Goal: Task Accomplishment & Management: Manage account settings

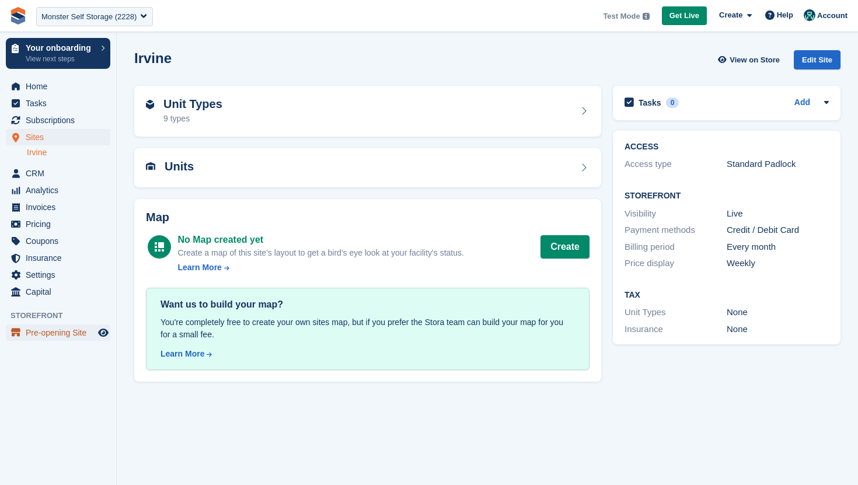
click at [50, 327] on span "Pre-opening Site" at bounding box center [61, 333] width 70 height 16
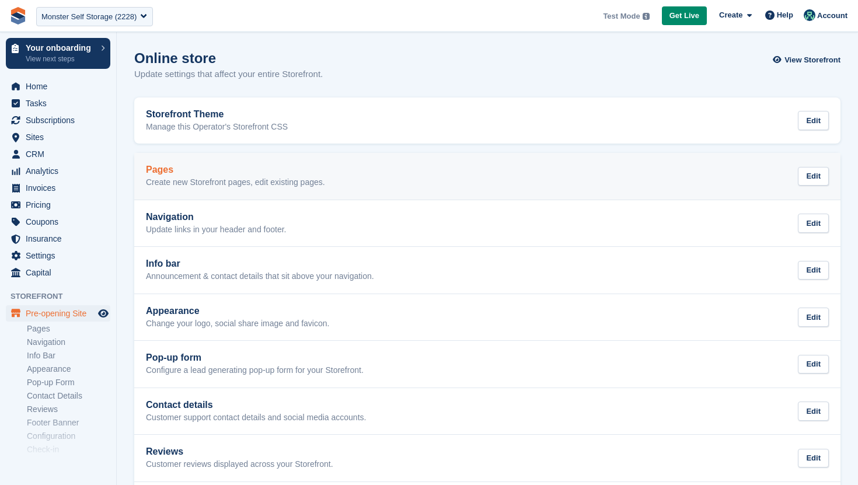
click at [241, 184] on p "Create new Storefront pages, edit existing pages." at bounding box center [235, 183] width 179 height 11
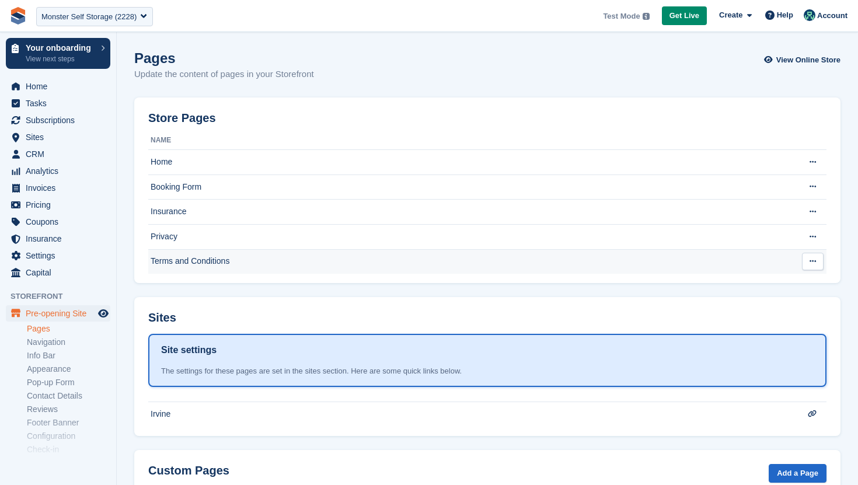
click at [211, 267] on td "Terms and Conditions" at bounding box center [470, 261] width 645 height 25
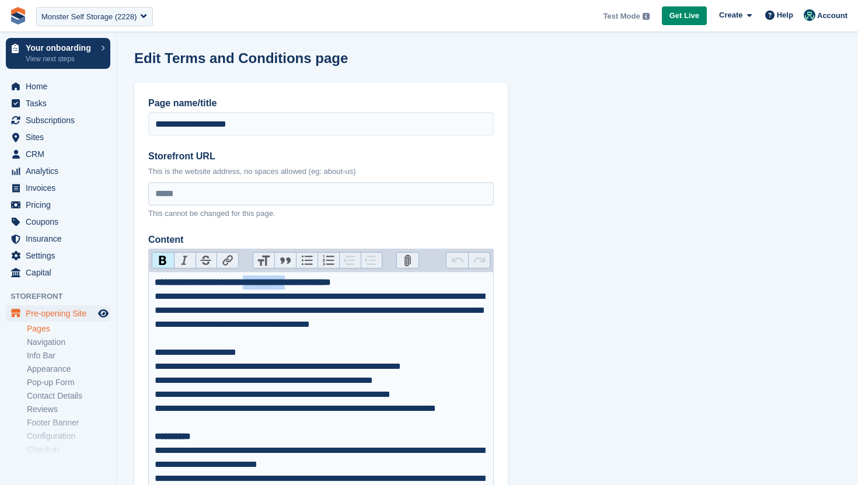
drag, startPoint x: 355, startPoint y: 284, endPoint x: 279, endPoint y: 285, distance: 76.5
click at [279, 285] on strong "**********" at bounding box center [243, 282] width 176 height 9
click at [292, 336] on div "**********" at bounding box center [321, 318] width 333 height 56
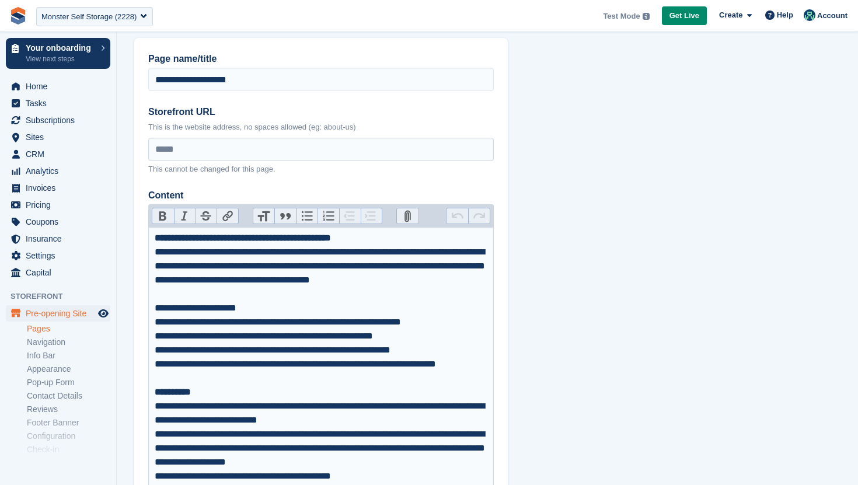
scroll to position [45, 0]
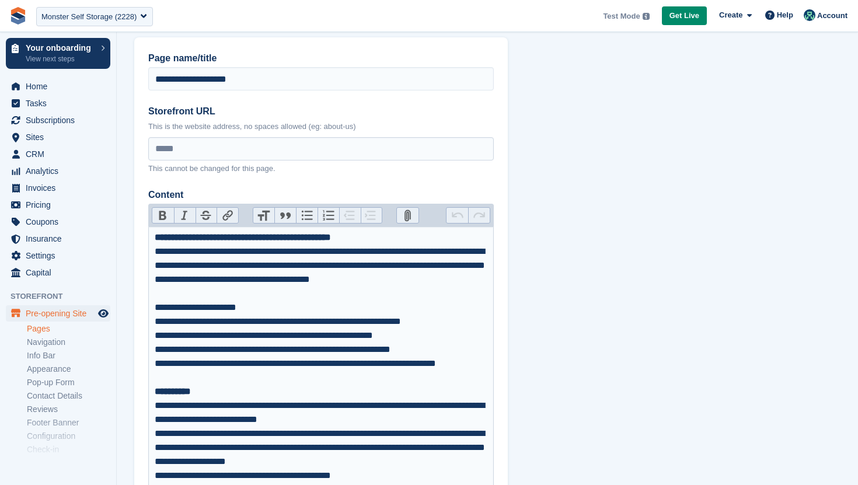
type trix-editor "**********"
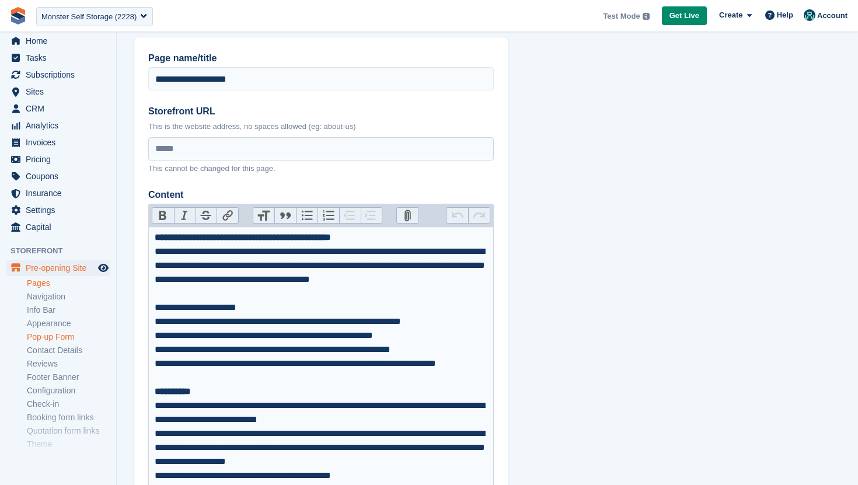
scroll to position [81, 0]
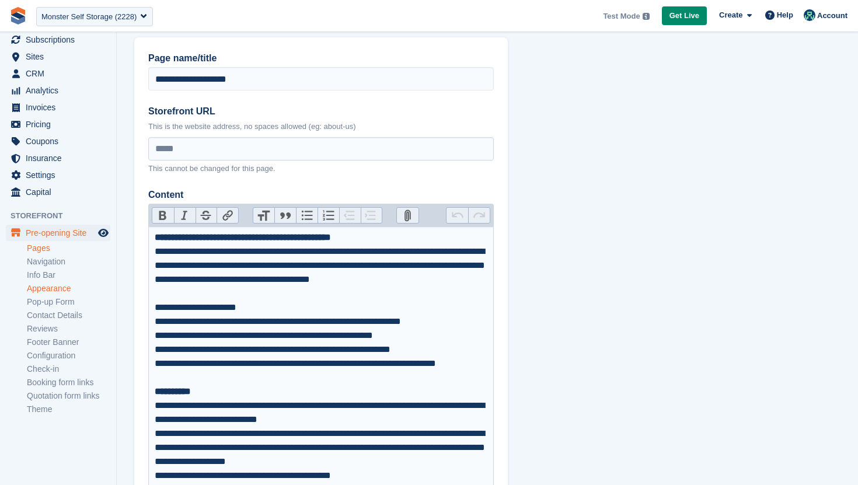
click at [60, 283] on link "Appearance" at bounding box center [68, 288] width 83 height 11
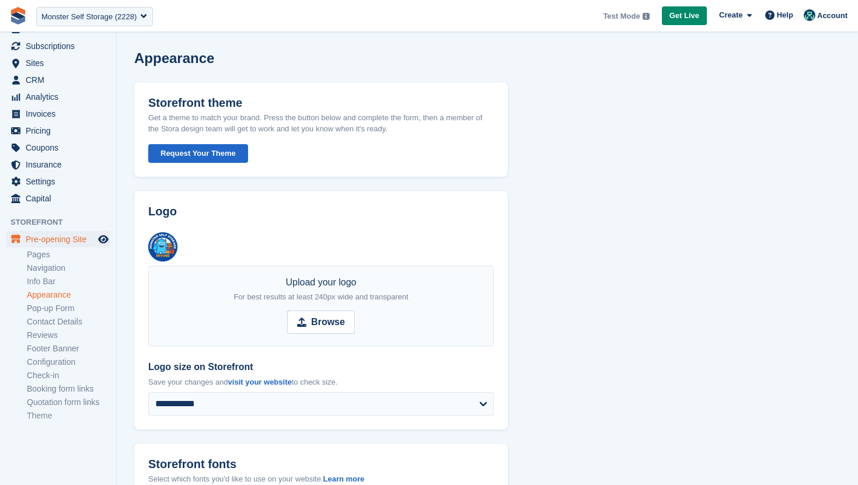
scroll to position [81, 0]
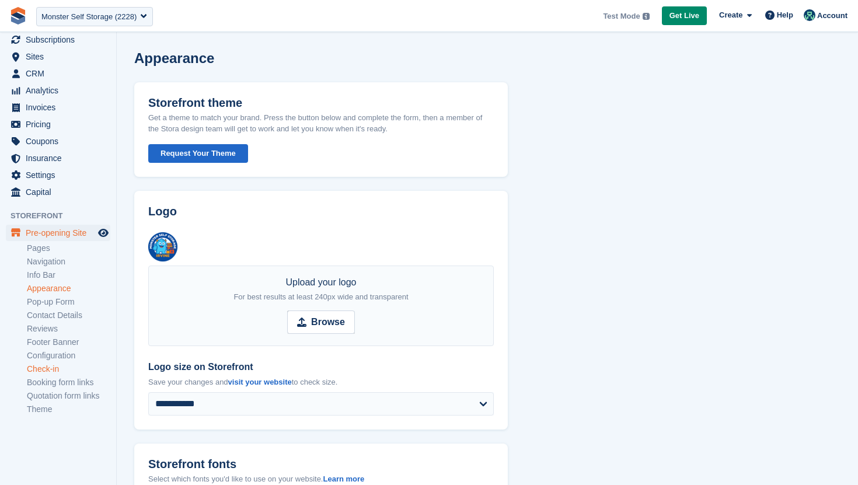
click at [46, 367] on link "Check-in" at bounding box center [68, 369] width 83 height 11
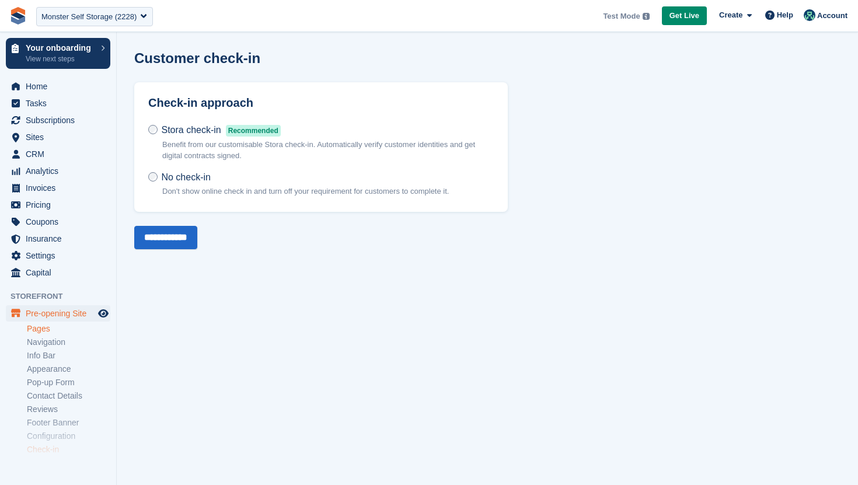
click at [42, 333] on link "Pages" at bounding box center [68, 328] width 83 height 11
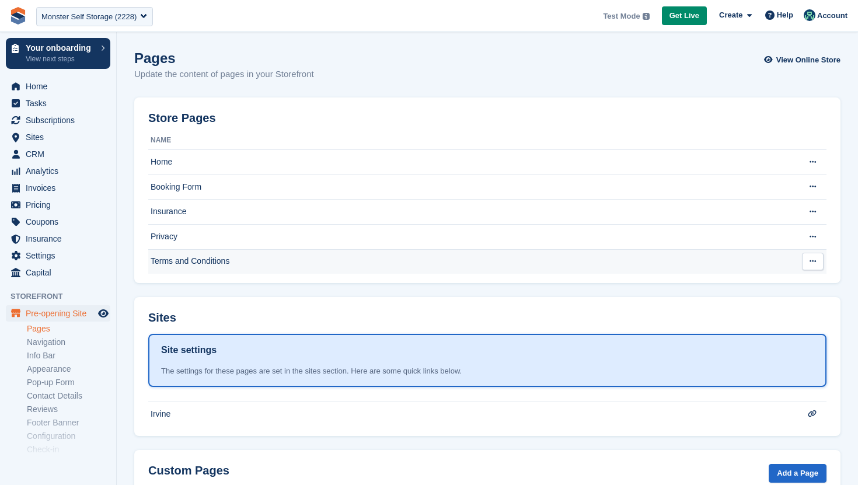
click at [197, 256] on td "Terms and Conditions" at bounding box center [470, 261] width 645 height 25
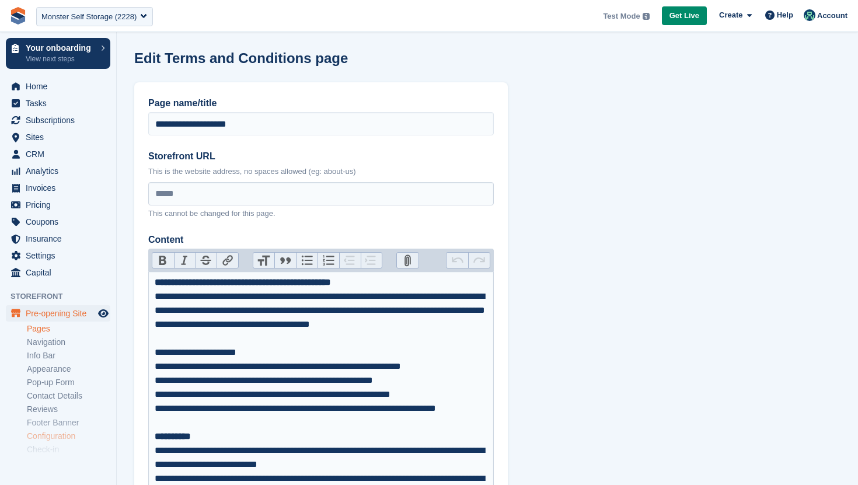
click at [46, 431] on link "Configuration" at bounding box center [68, 436] width 83 height 11
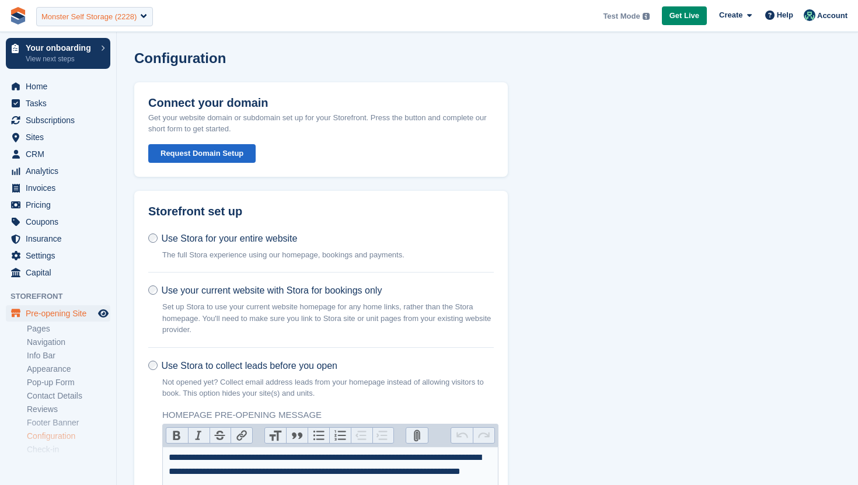
click at [114, 20] on div "Monster Self Storage (2228)" at bounding box center [88, 17] width 95 height 12
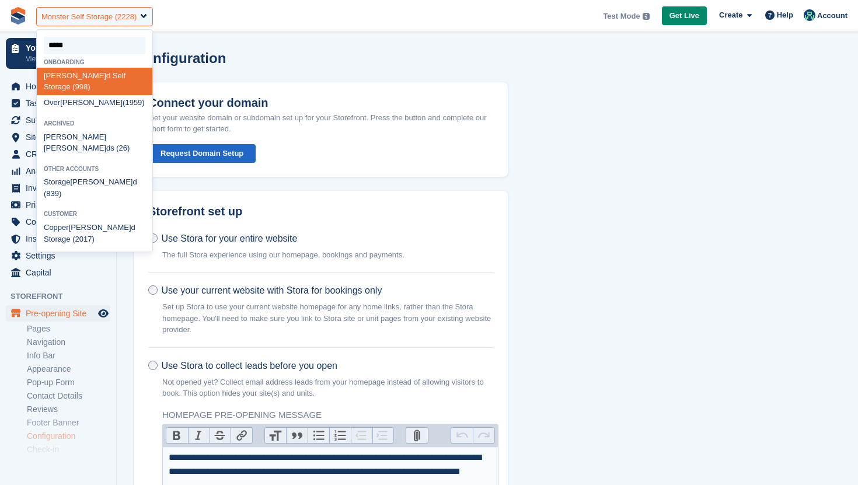
type input "******"
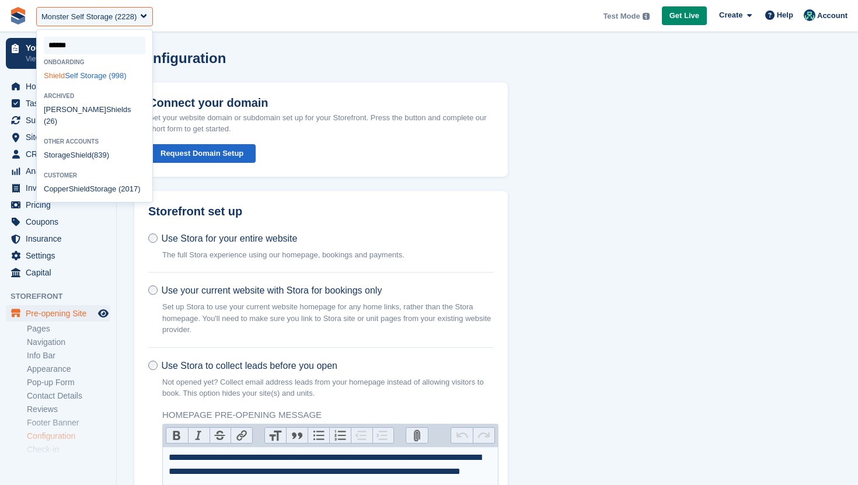
click at [74, 80] on div "Shield Self Storage (998)" at bounding box center [95, 76] width 116 height 16
select select "***"
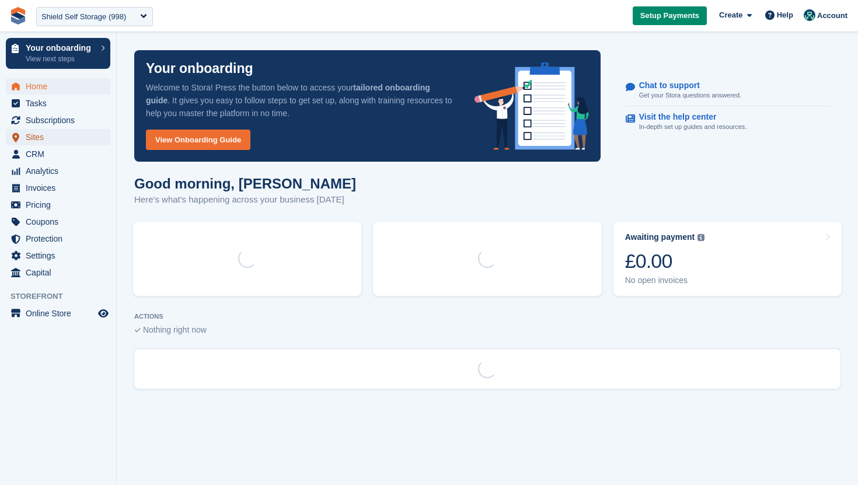
click at [55, 137] on span "Sites" at bounding box center [61, 137] width 70 height 16
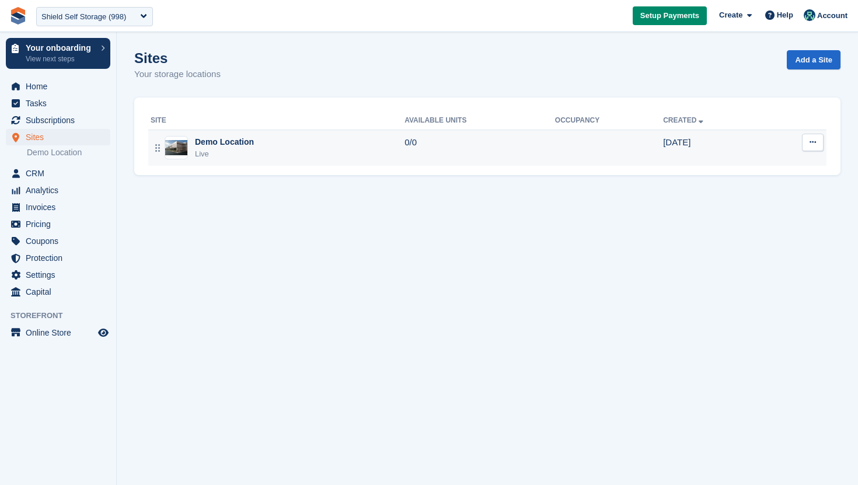
click at [364, 142] on div "Demo Location Live" at bounding box center [278, 148] width 254 height 24
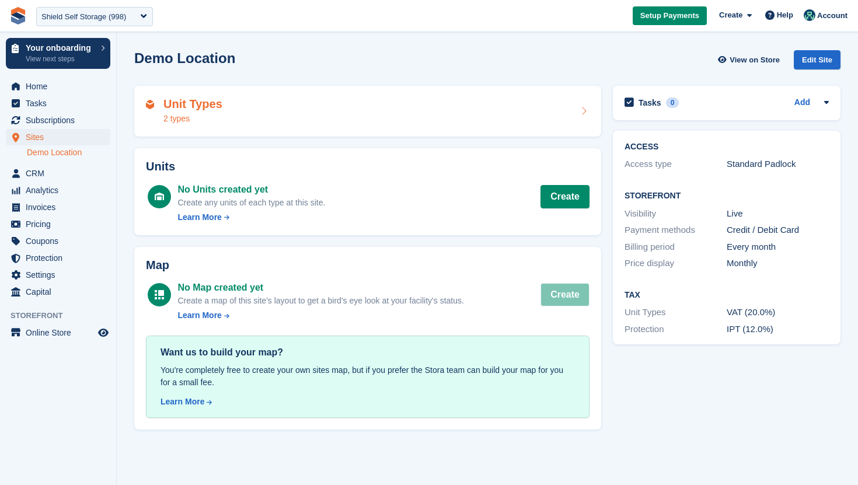
click at [573, 116] on div "Unit Types 2 types" at bounding box center [368, 112] width 444 height 28
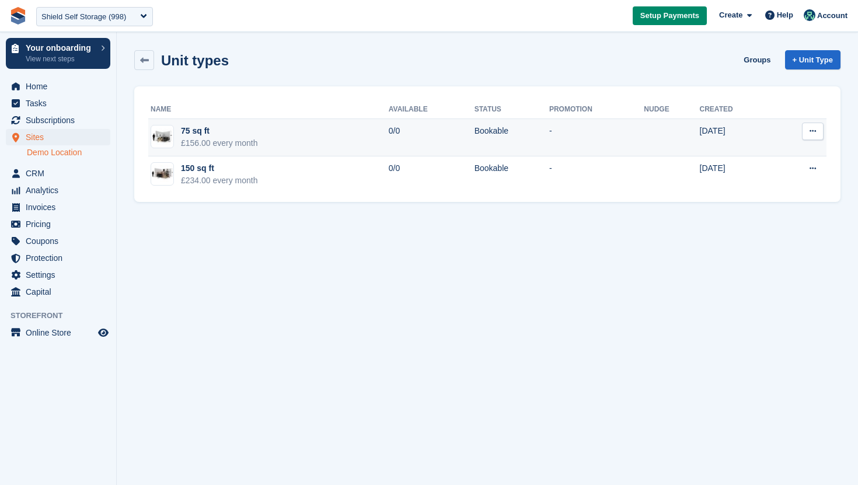
click at [819, 133] on button at bounding box center [813, 132] width 22 height 18
click at [802, 147] on p "Edit unit type" at bounding box center [768, 154] width 102 height 15
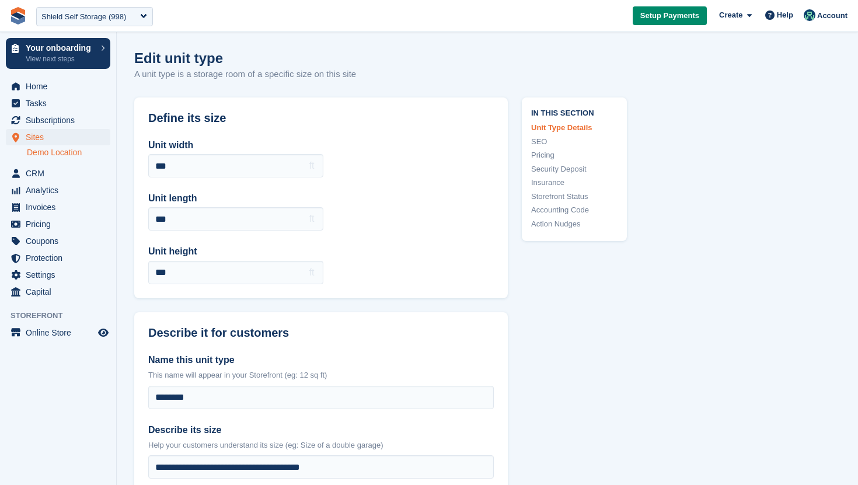
click at [569, 170] on link "Security Deposit" at bounding box center [574, 169] width 86 height 12
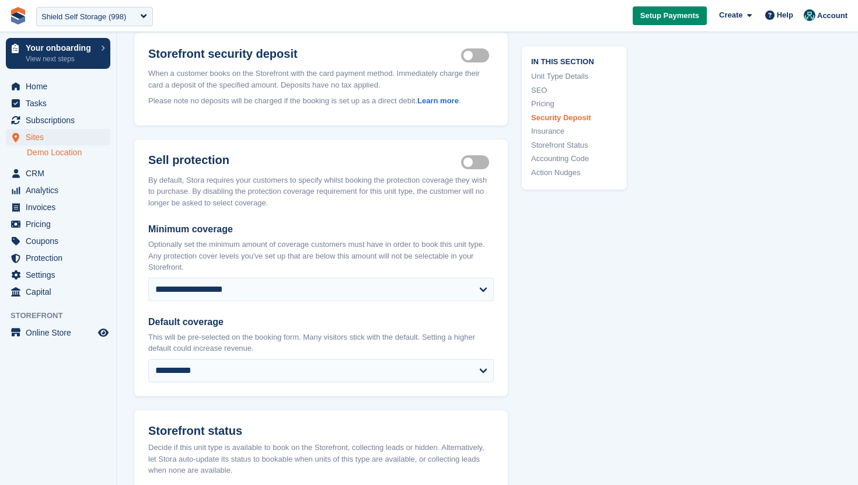
scroll to position [1503, 0]
click at [110, 16] on div "Shield Self Storage (998)" at bounding box center [83, 17] width 85 height 12
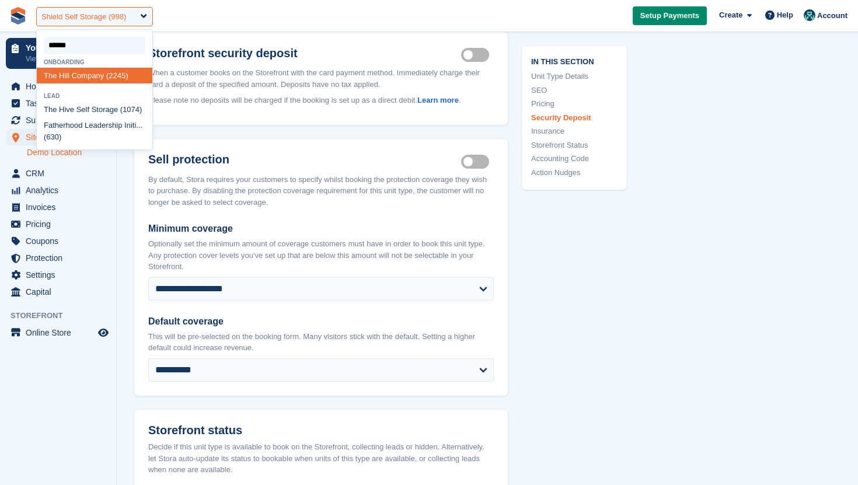
type input "*******"
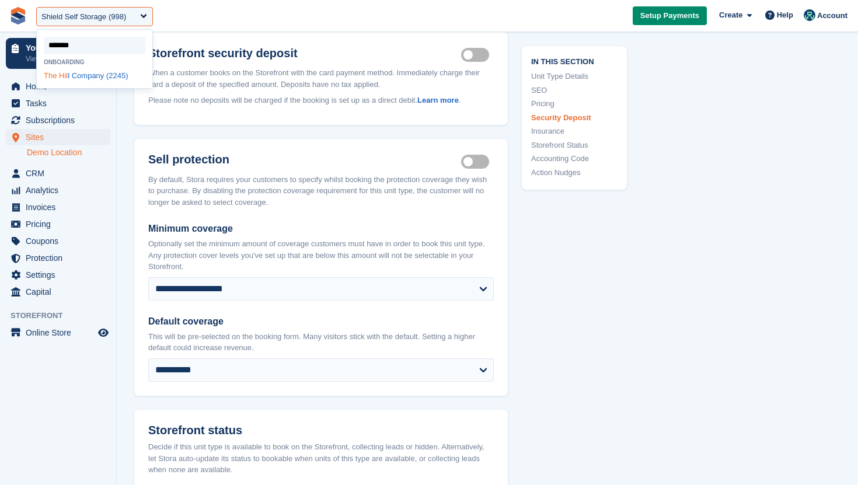
click at [72, 75] on div "The Hil l Company (2245)" at bounding box center [95, 76] width 116 height 16
select select "****"
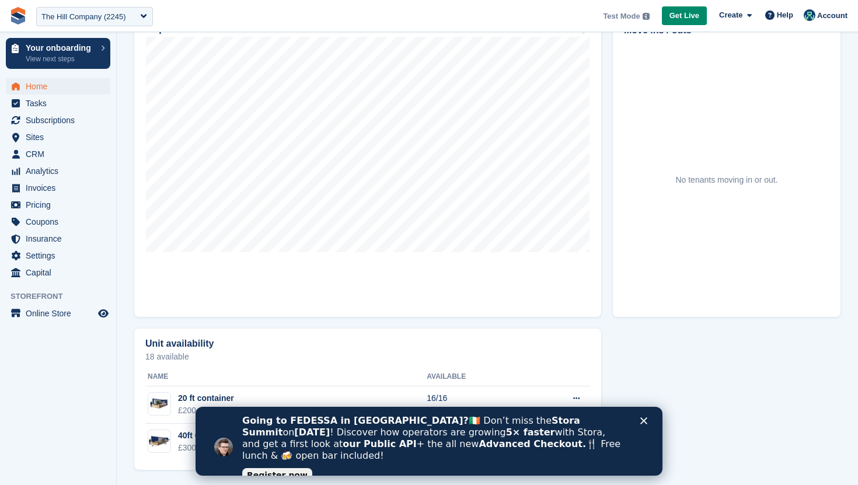
scroll to position [363, 0]
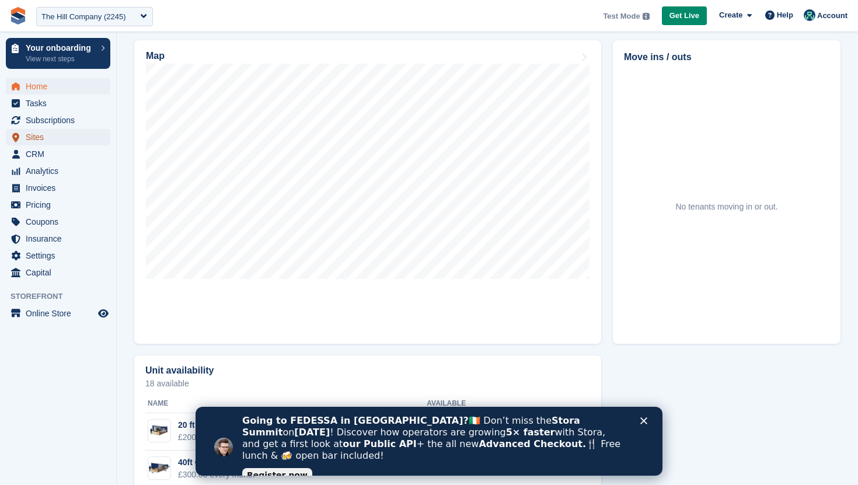
click at [58, 130] on span "Sites" at bounding box center [61, 137] width 70 height 16
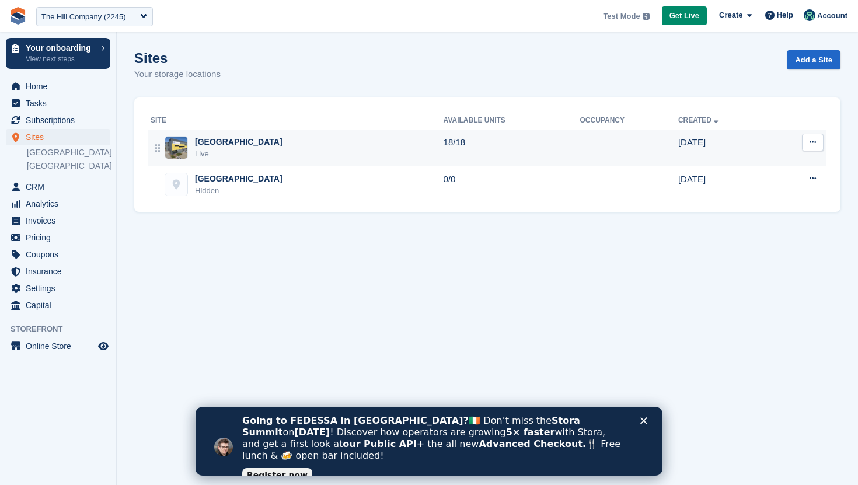
click at [256, 151] on div "Dagenham Live" at bounding box center [297, 148] width 293 height 24
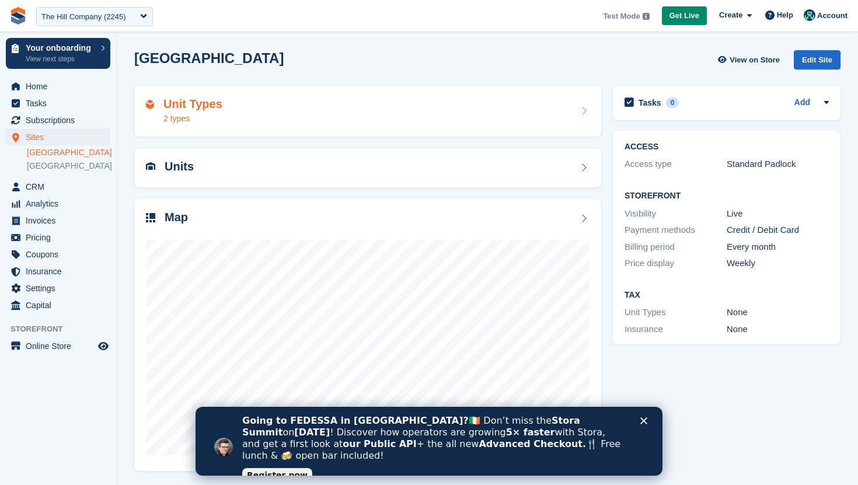
scroll to position [1, 0]
click at [375, 120] on div "Unit Types 2 types" at bounding box center [368, 111] width 444 height 28
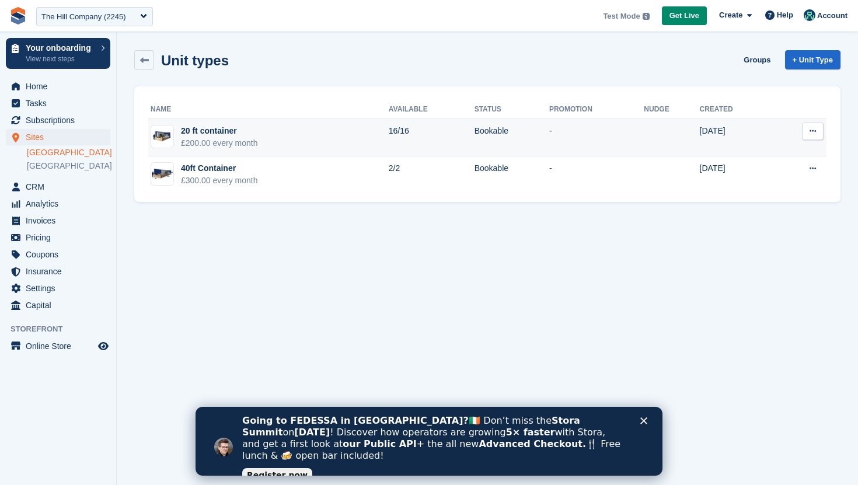
click at [370, 146] on td "20 ft container £200.00 every month" at bounding box center [268, 137] width 241 height 37
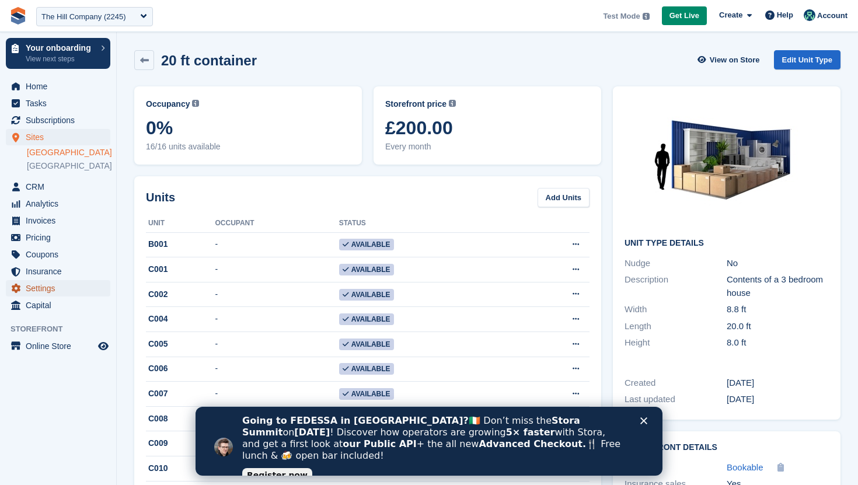
click at [63, 293] on span "Settings" at bounding box center [61, 288] width 70 height 16
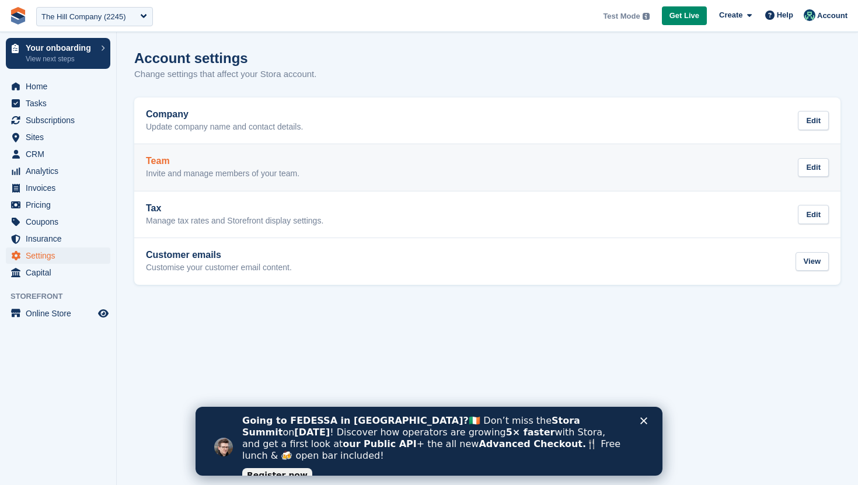
click at [221, 158] on h2 "Team" at bounding box center [223, 161] width 154 height 11
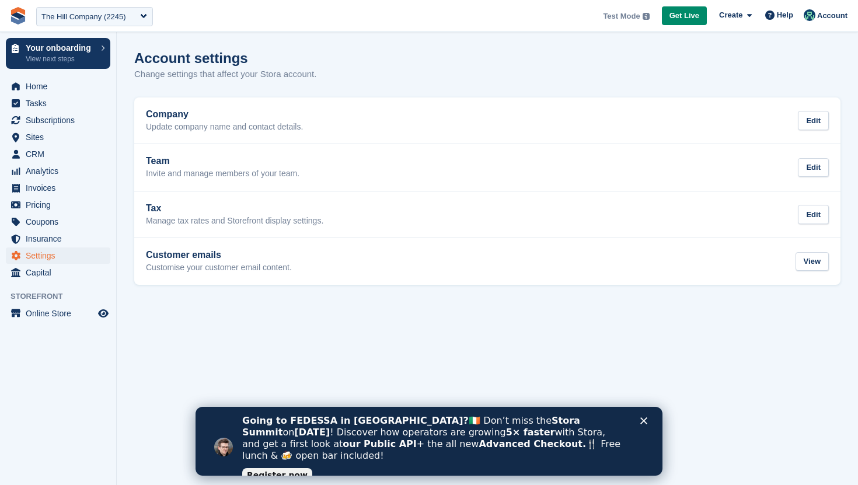
click at [221, 158] on h2 "Team" at bounding box center [223, 161] width 154 height 11
click at [217, 248] on link "Customer emails Customise your customer email content. View" at bounding box center [487, 261] width 707 height 47
click at [98, 309] on icon "Preview store" at bounding box center [103, 313] width 11 height 9
click at [56, 319] on span "Online Store" at bounding box center [61, 313] width 70 height 16
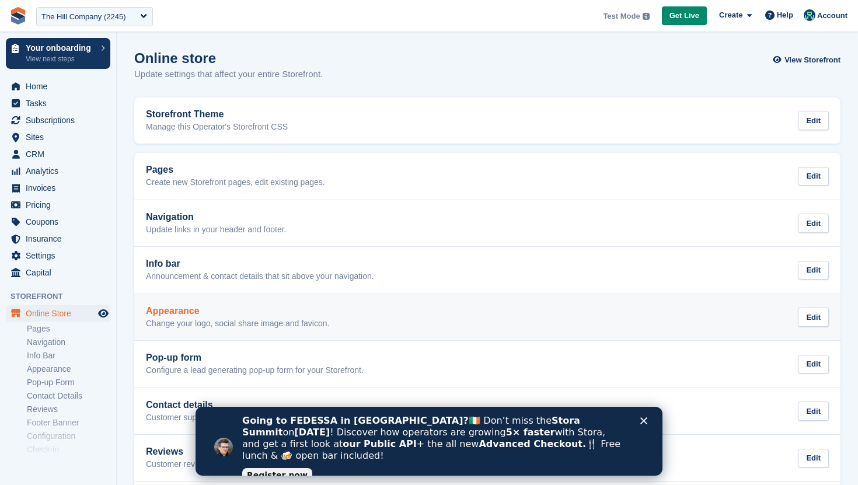
click at [215, 318] on div "Appearance Change your logo, social share image and favicon." at bounding box center [237, 317] width 183 height 23
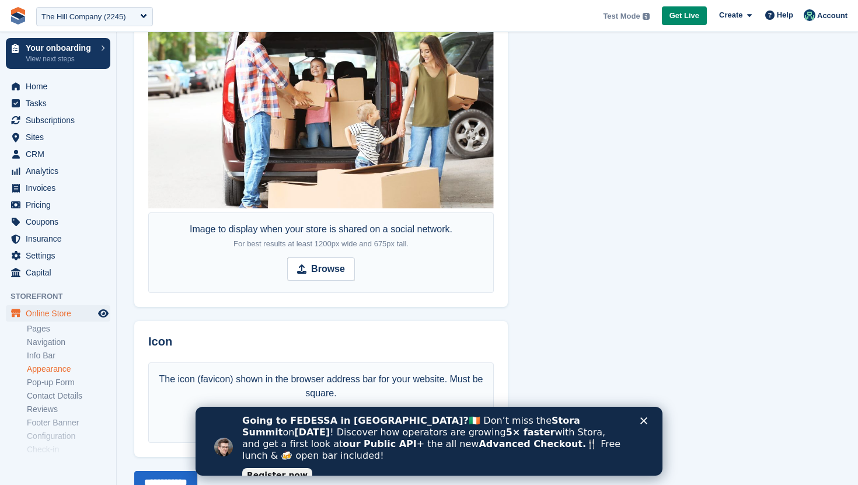
scroll to position [703, 0]
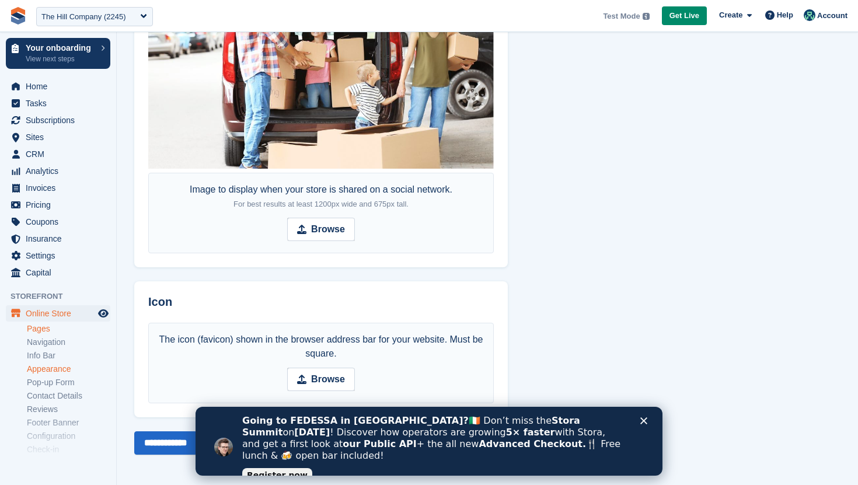
click at [53, 329] on link "Pages" at bounding box center [68, 328] width 83 height 11
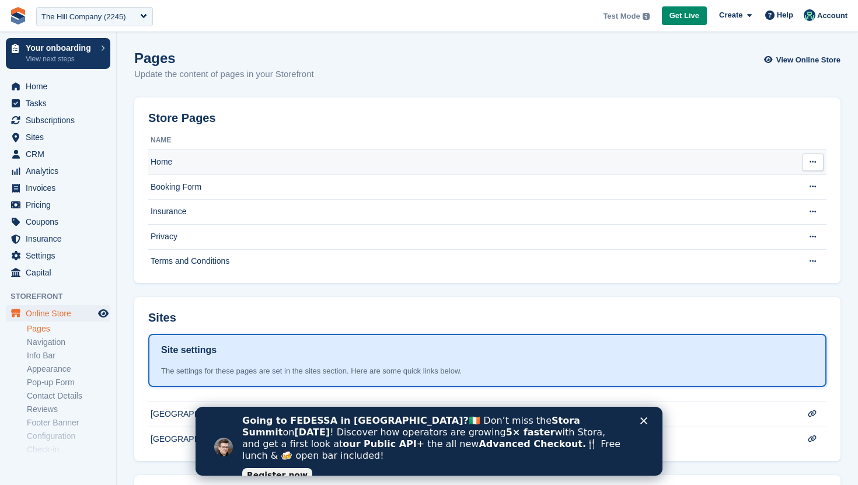
click at [213, 169] on td "Home" at bounding box center [470, 162] width 645 height 25
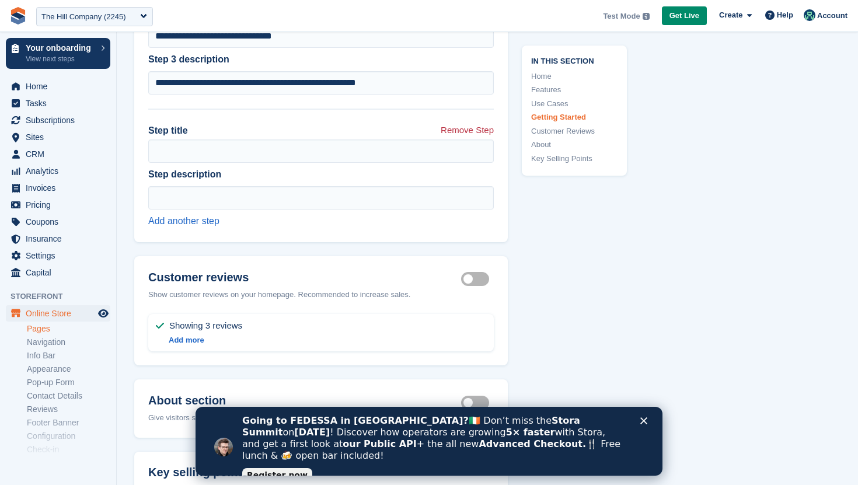
scroll to position [3293, 0]
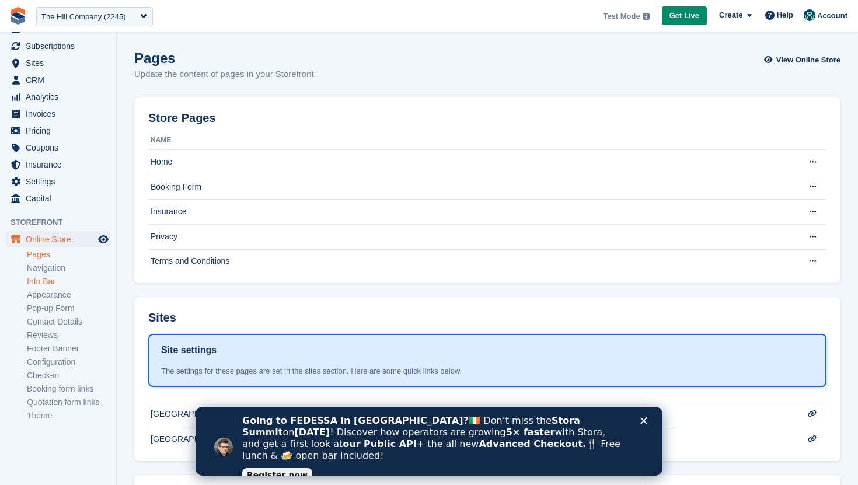
scroll to position [81, 0]
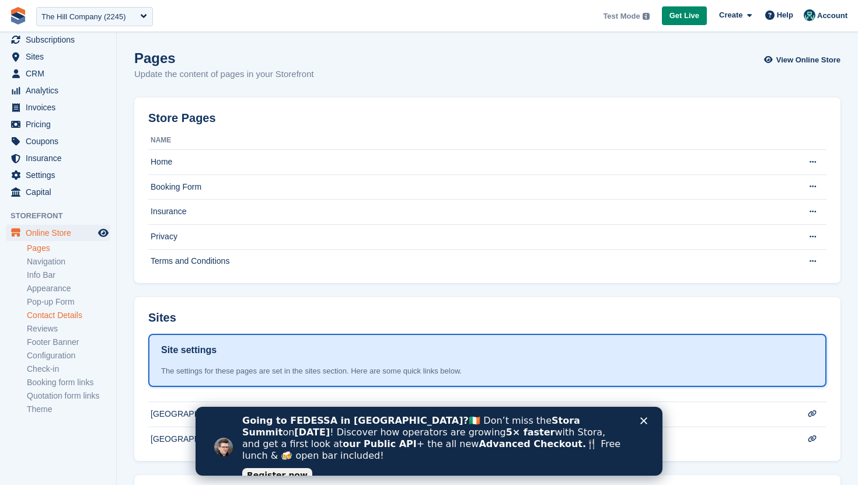
click at [59, 318] on link "Contact Details" at bounding box center [68, 315] width 83 height 11
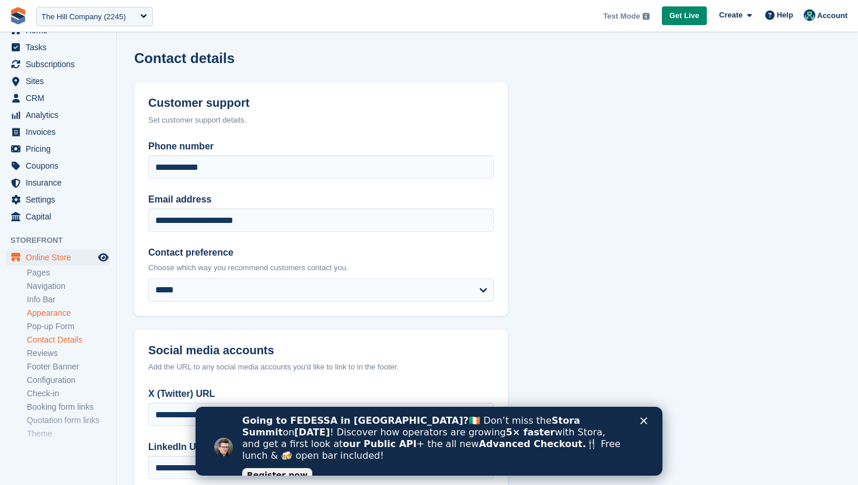
scroll to position [81, 0]
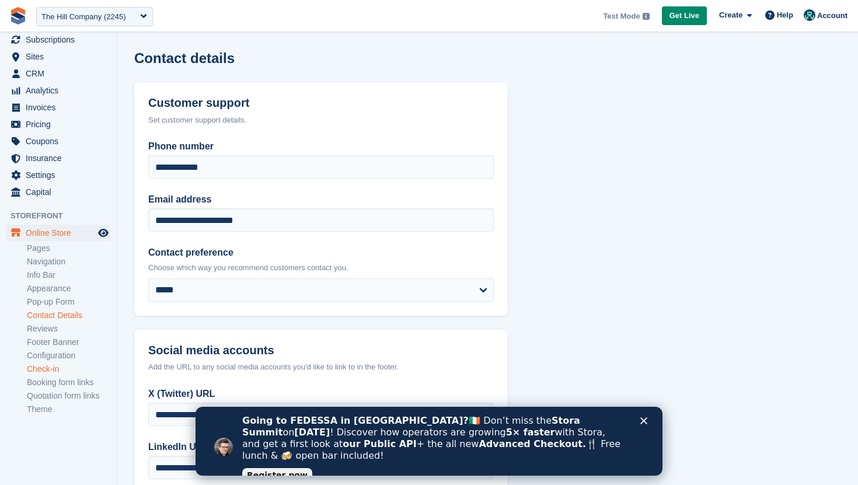
click at [43, 367] on link "Check-in" at bounding box center [68, 369] width 83 height 11
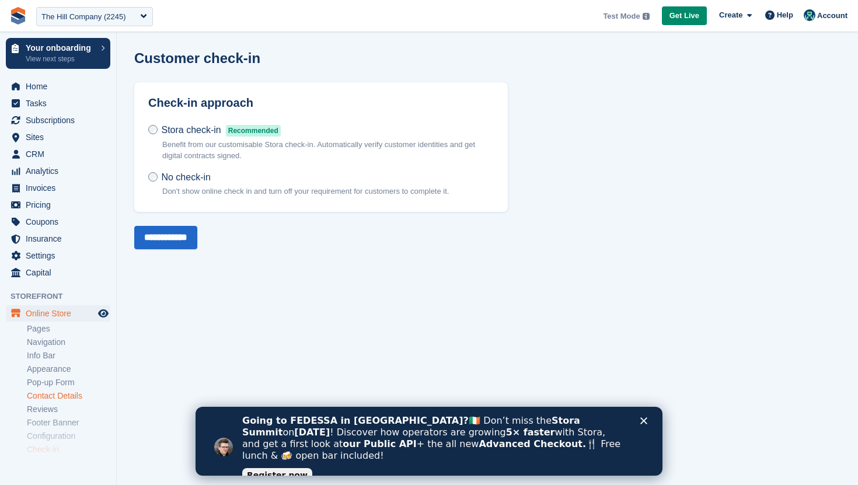
scroll to position [81, 0]
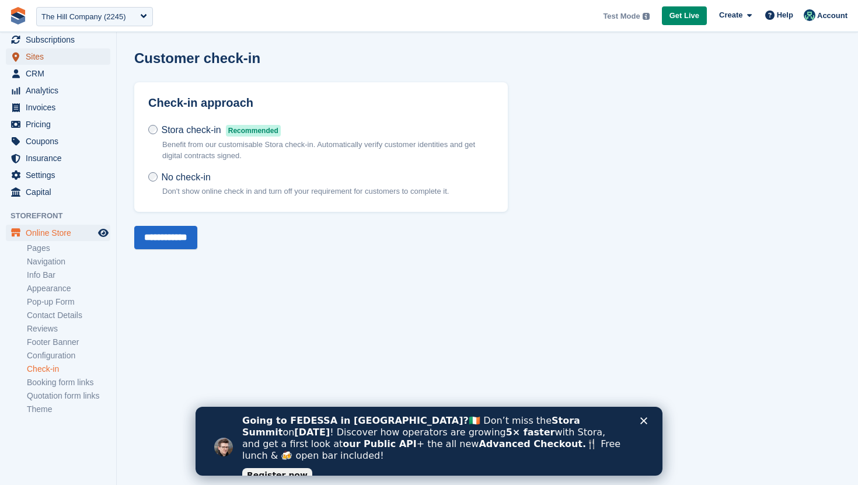
click at [47, 54] on span "Sites" at bounding box center [61, 56] width 70 height 16
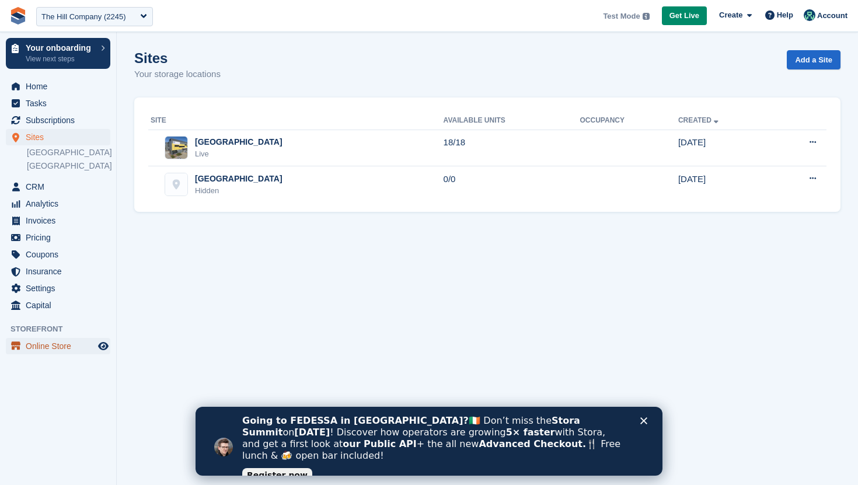
click at [50, 345] on span "Online Store" at bounding box center [61, 346] width 70 height 16
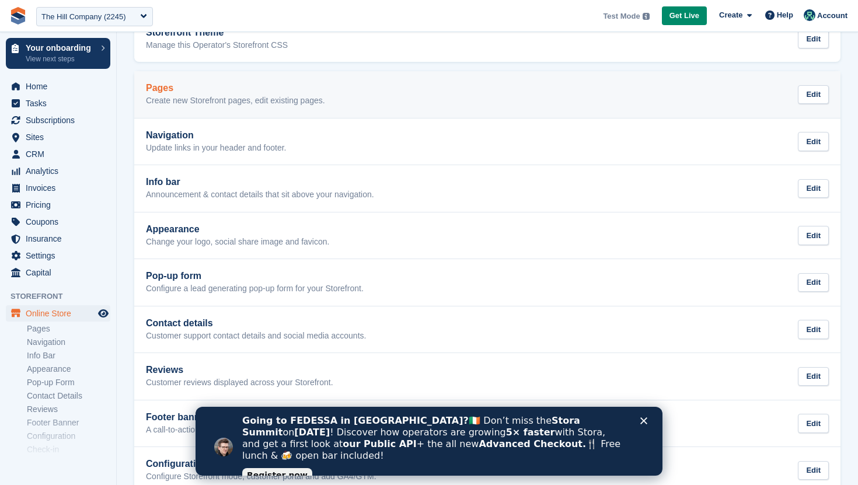
scroll to position [33, 0]
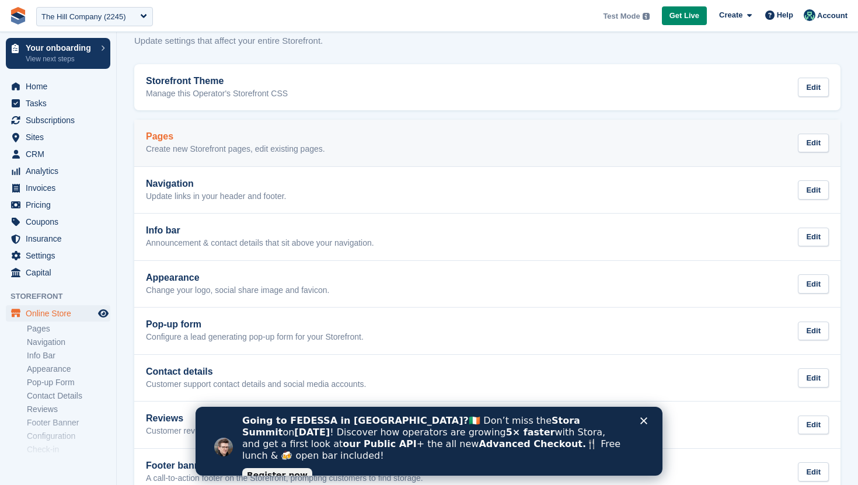
click at [152, 142] on div "Pages Create new Storefront pages, edit existing pages." at bounding box center [235, 142] width 179 height 23
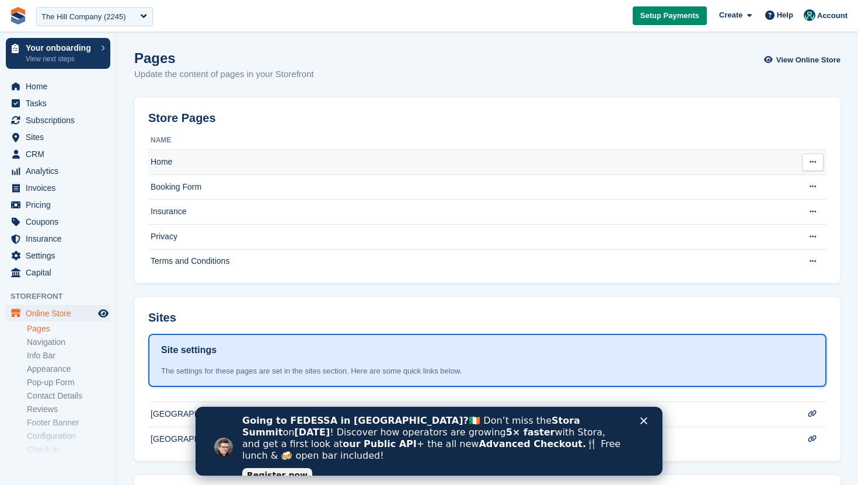
click at [210, 161] on td "Home" at bounding box center [470, 162] width 645 height 25
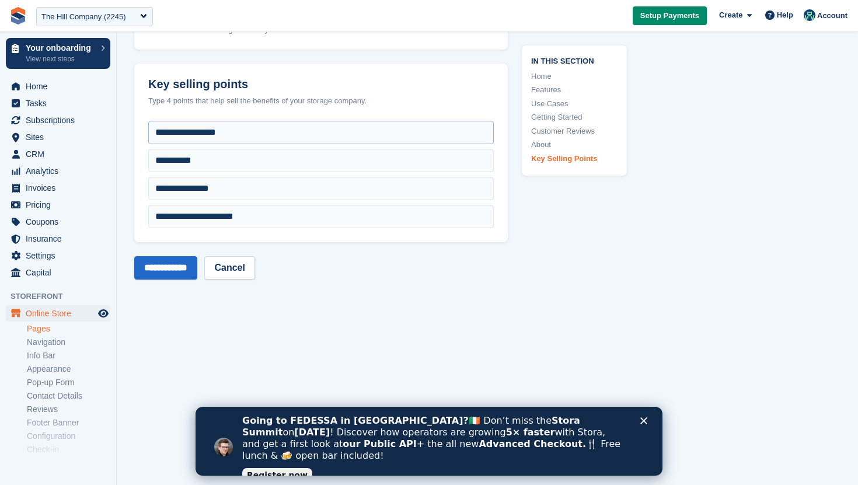
scroll to position [3210, 0]
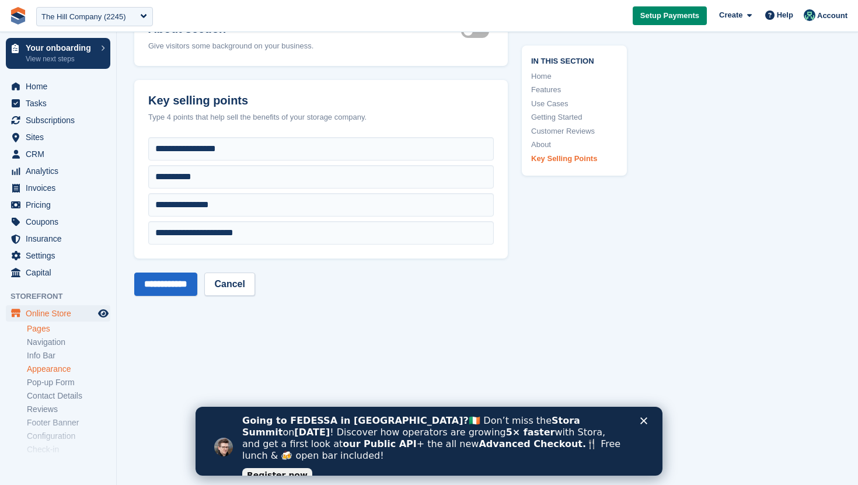
click at [54, 371] on link "Appearance" at bounding box center [68, 369] width 83 height 11
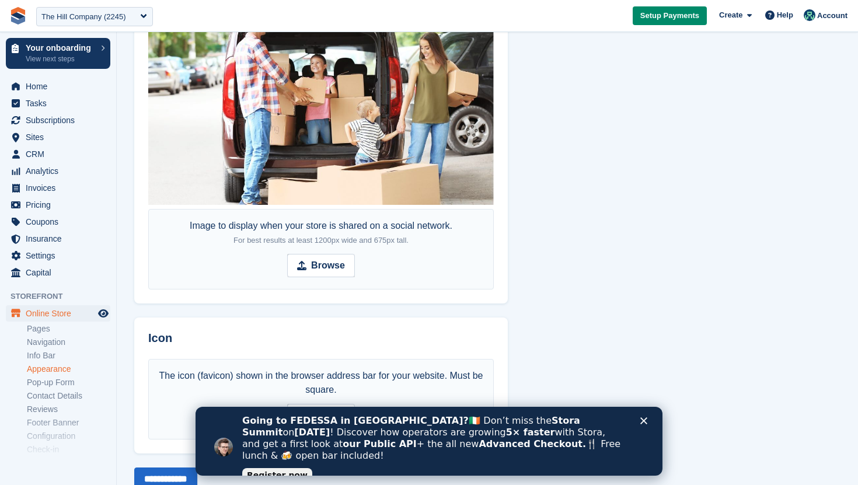
scroll to position [703, 0]
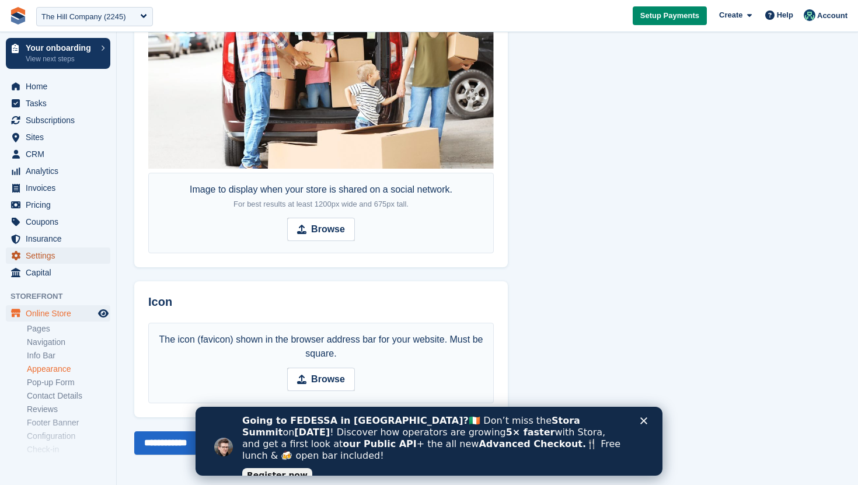
click at [50, 252] on span "Settings" at bounding box center [61, 256] width 70 height 16
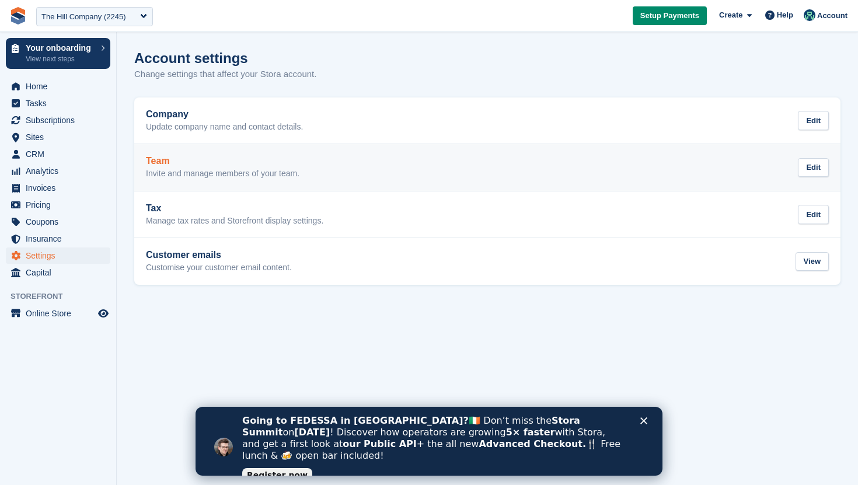
click at [208, 181] on link "Team Invite and manage members of your team. Edit" at bounding box center [487, 167] width 707 height 47
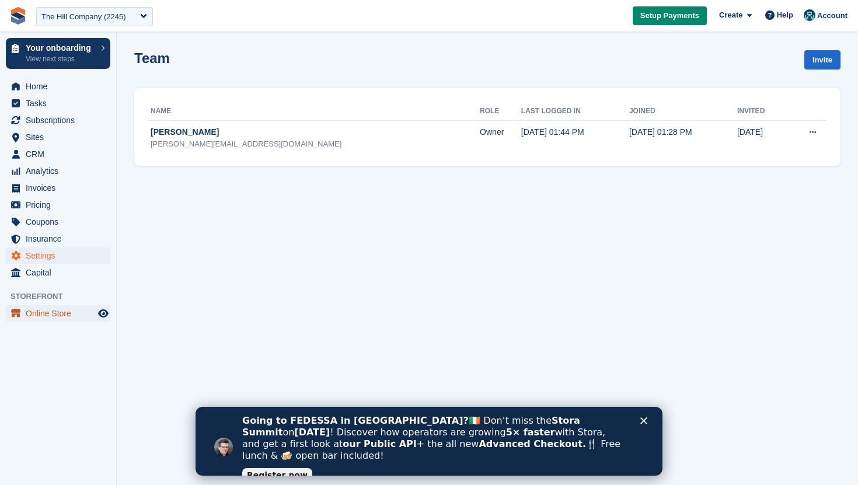
click at [37, 312] on span "Online Store" at bounding box center [61, 313] width 70 height 16
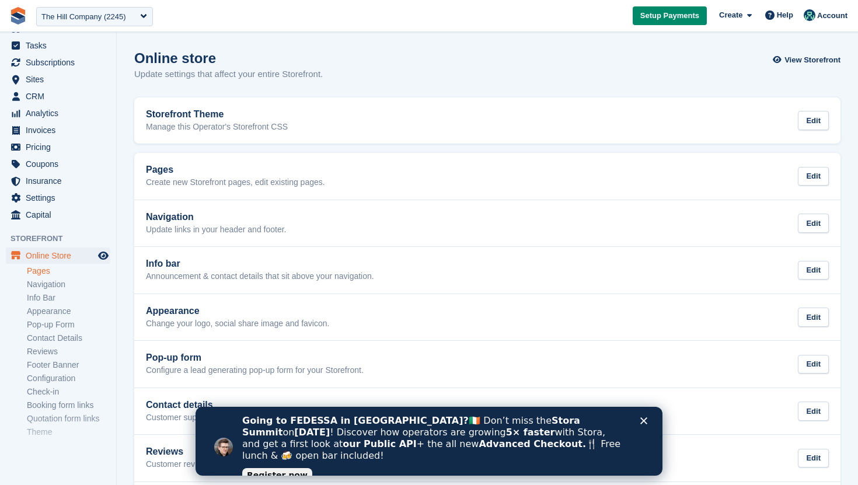
scroll to position [81, 0]
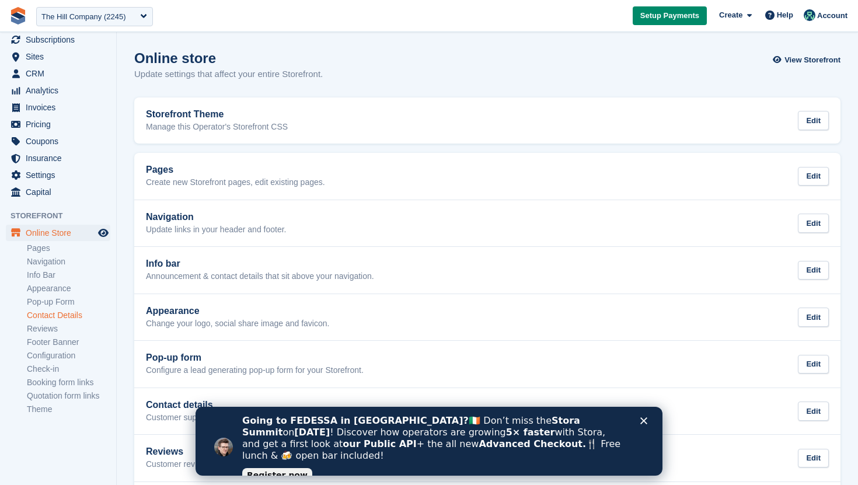
click at [51, 317] on link "Contact Details" at bounding box center [68, 315] width 83 height 11
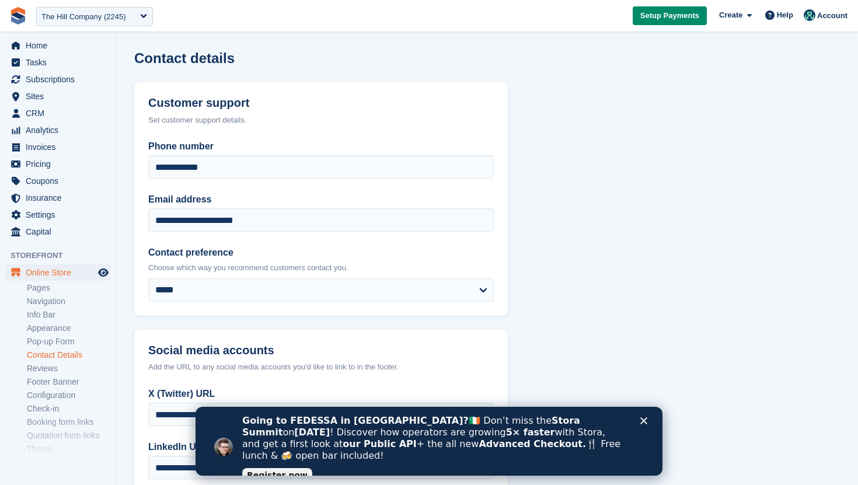
scroll to position [81, 0]
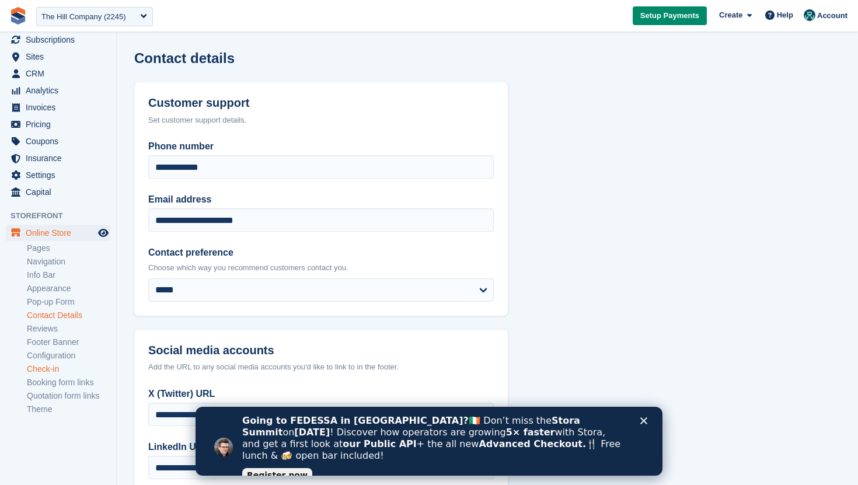
click at [53, 366] on link "Check-in" at bounding box center [68, 369] width 83 height 11
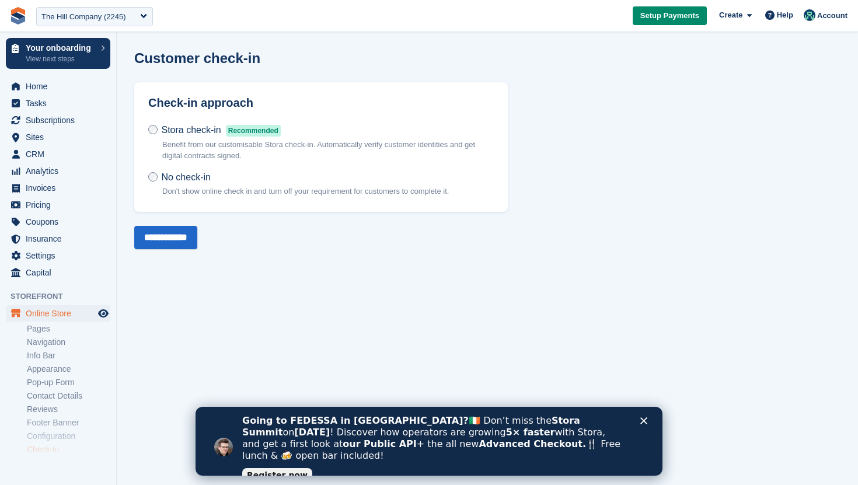
click at [206, 137] on label "Stora check-in Recommended Benefit from our customisable Stora check-in. Automa…" at bounding box center [321, 147] width 346 height 47
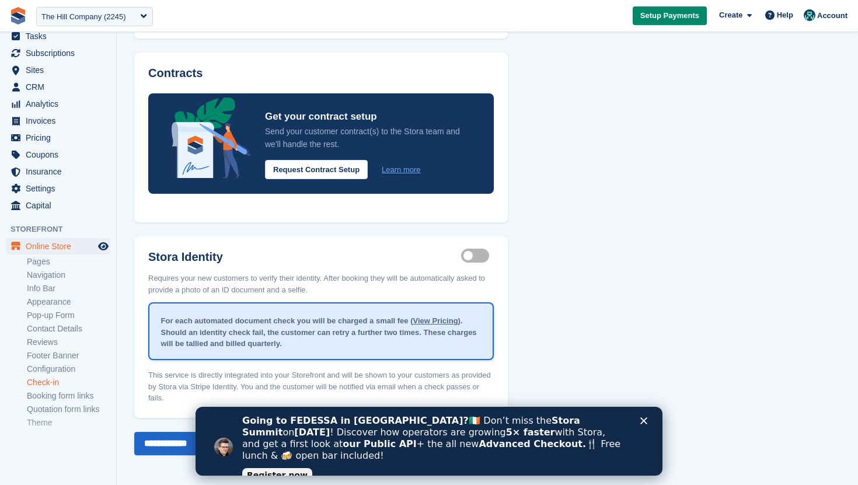
scroll to position [81, 0]
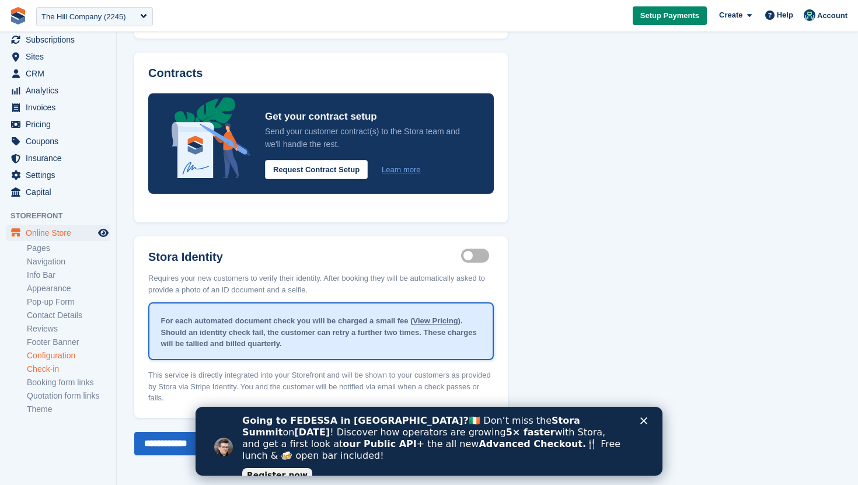
click at [66, 356] on link "Configuration" at bounding box center [68, 355] width 83 height 11
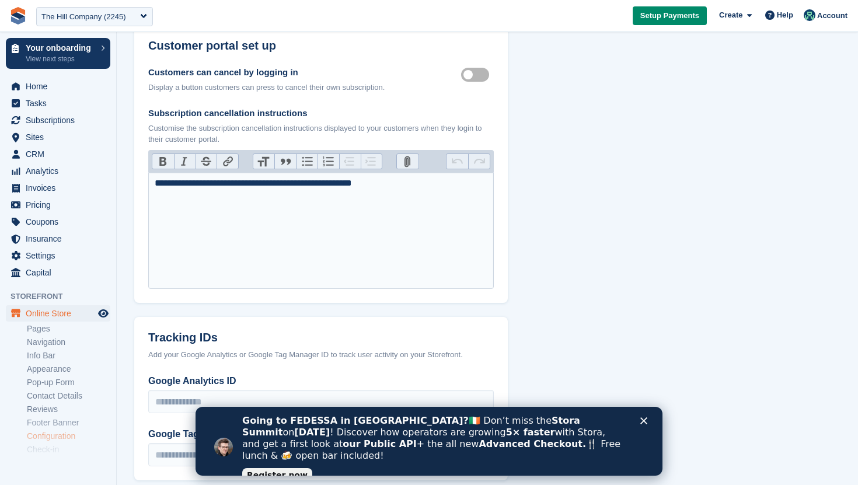
scroll to position [379, 0]
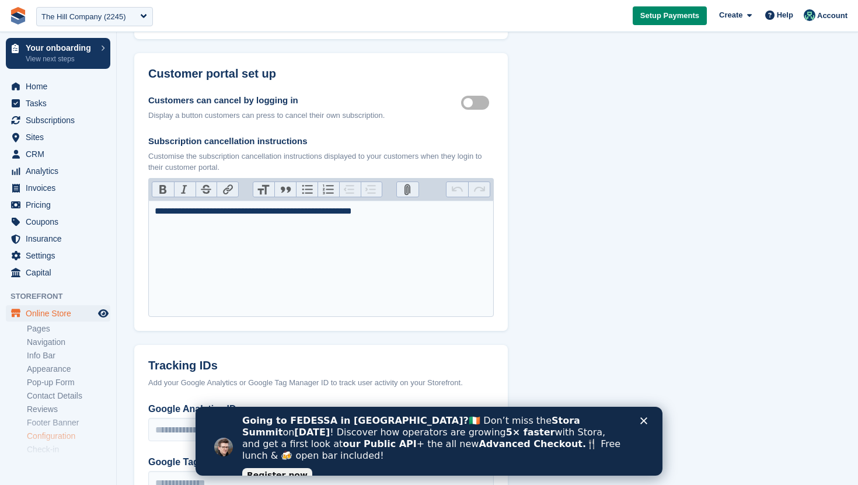
click at [475, 102] on label "Customer self cancellable" at bounding box center [477, 103] width 33 height 2
click at [485, 102] on label "Customer self cancellable" at bounding box center [477, 103] width 33 height 2
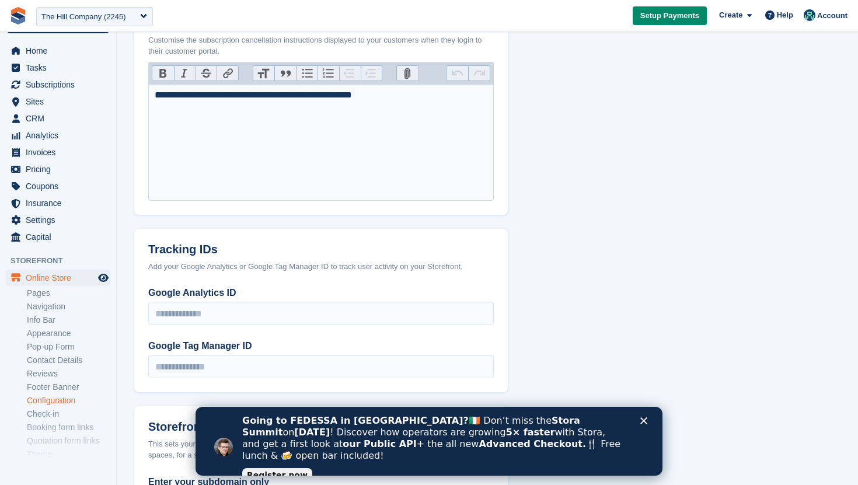
scroll to position [0, 0]
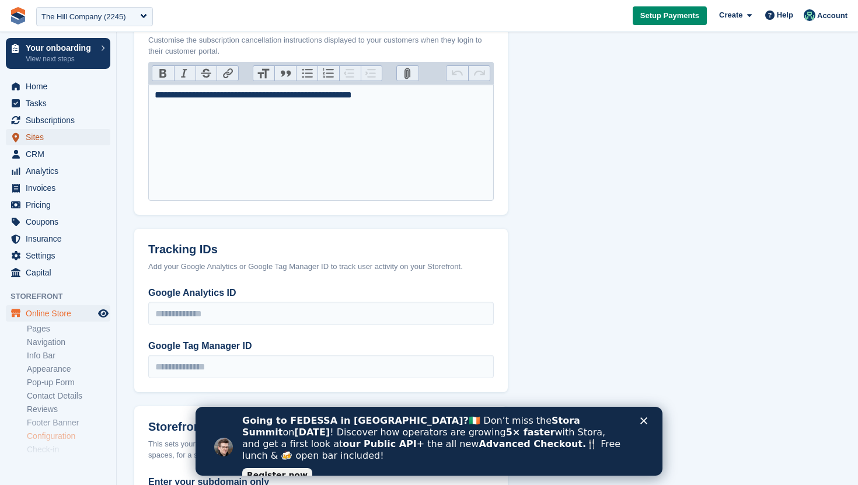
click at [46, 133] on span "Sites" at bounding box center [61, 137] width 70 height 16
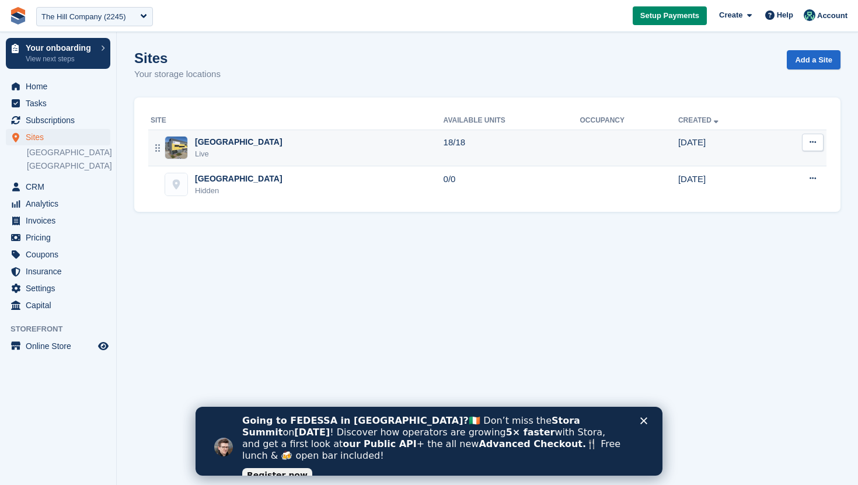
click at [318, 143] on div "Dagenham Live" at bounding box center [297, 148] width 293 height 24
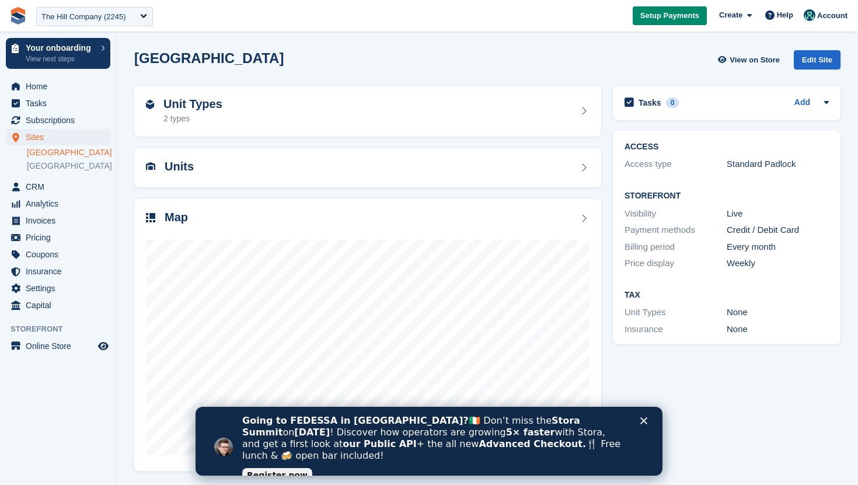
scroll to position [1, 0]
click at [42, 264] on span "Insurance" at bounding box center [61, 271] width 70 height 16
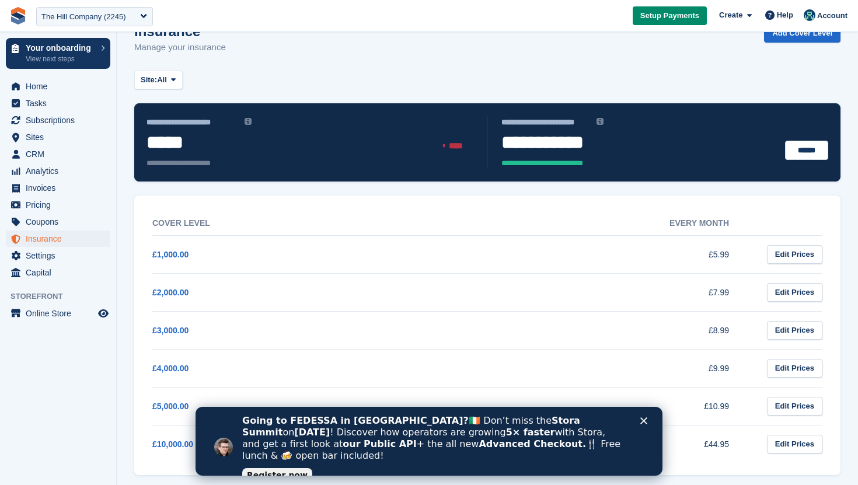
scroll to position [34, 0]
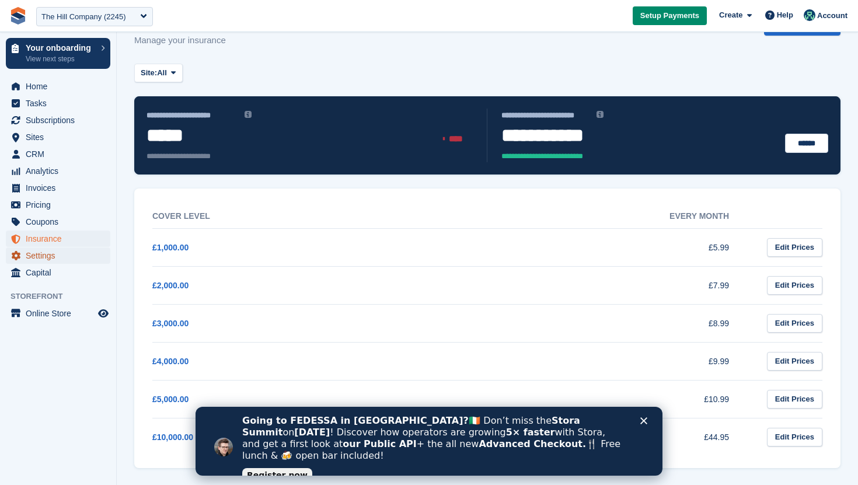
click at [51, 253] on span "Settings" at bounding box center [61, 256] width 70 height 16
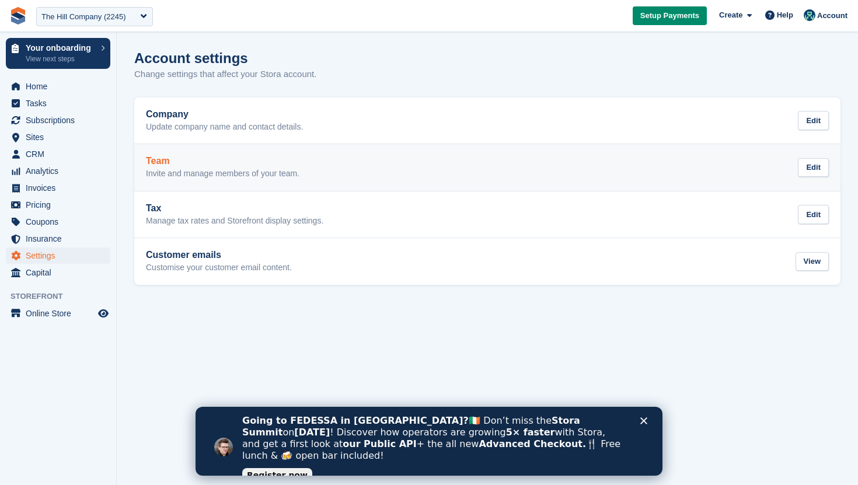
click at [214, 178] on p "Invite and manage members of your team." at bounding box center [223, 174] width 154 height 11
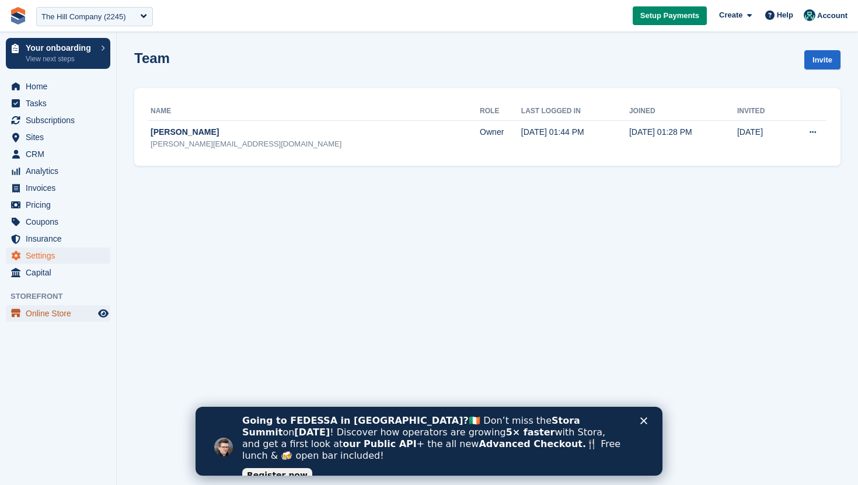
click at [56, 314] on span "Online Store" at bounding box center [61, 313] width 70 height 16
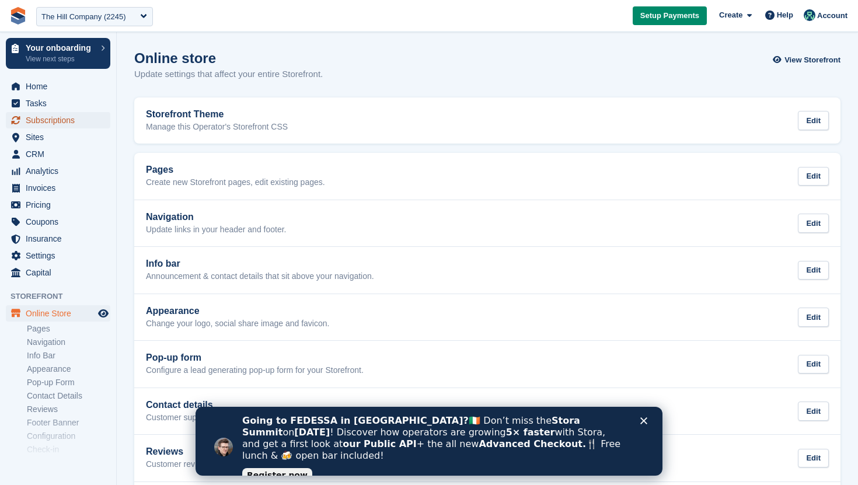
click at [61, 118] on span "Subscriptions" at bounding box center [61, 120] width 70 height 16
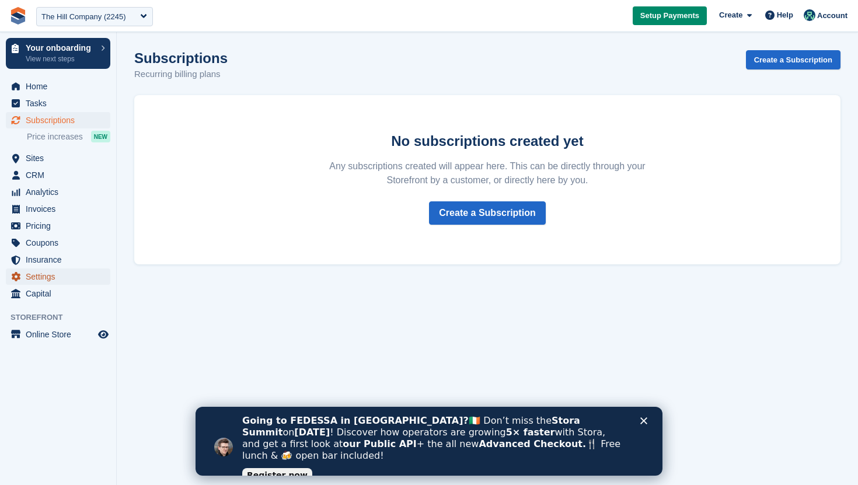
click at [47, 279] on span "Settings" at bounding box center [61, 277] width 70 height 16
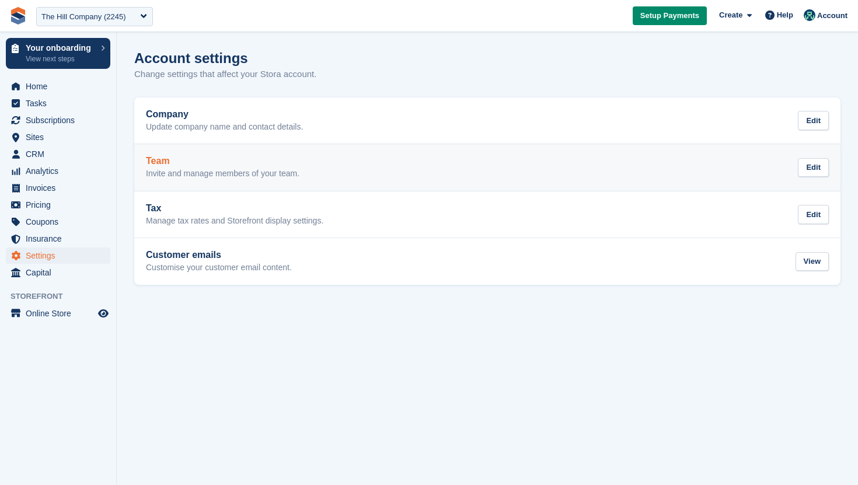
click at [300, 169] on p "Invite and manage members of your team." at bounding box center [223, 174] width 154 height 11
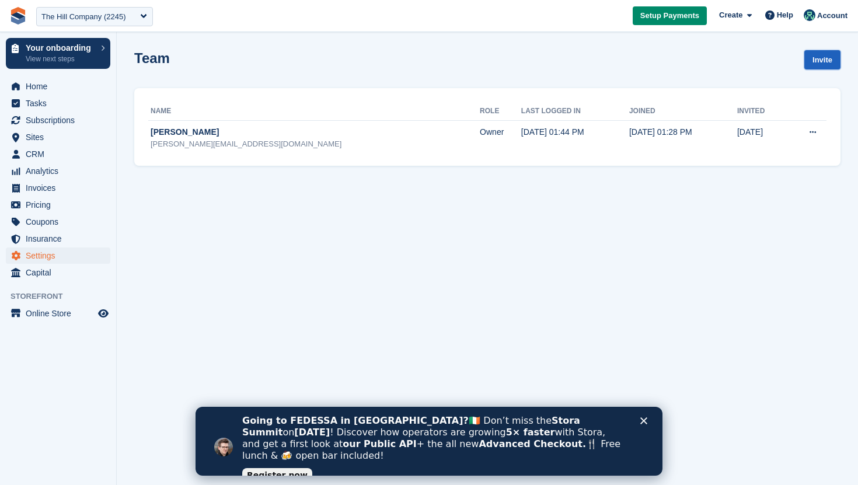
click at [836, 64] on link "Invite" at bounding box center [823, 59] width 36 height 19
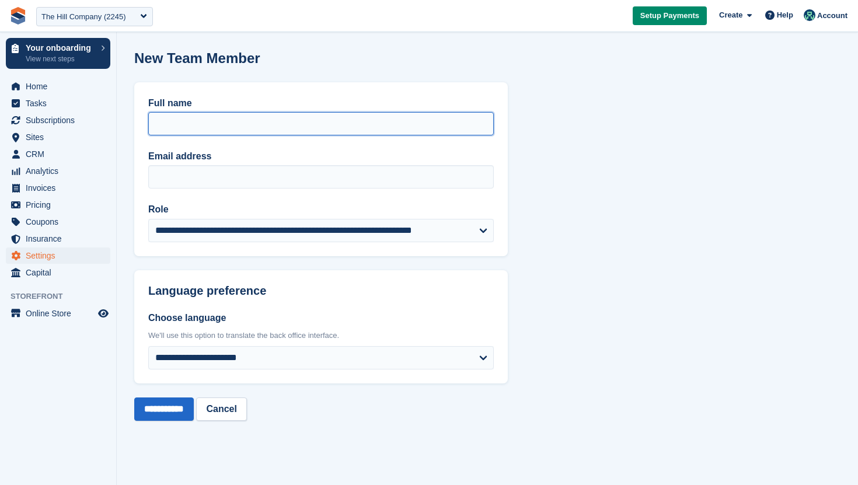
click at [390, 131] on input "Full name" at bounding box center [321, 123] width 346 height 23
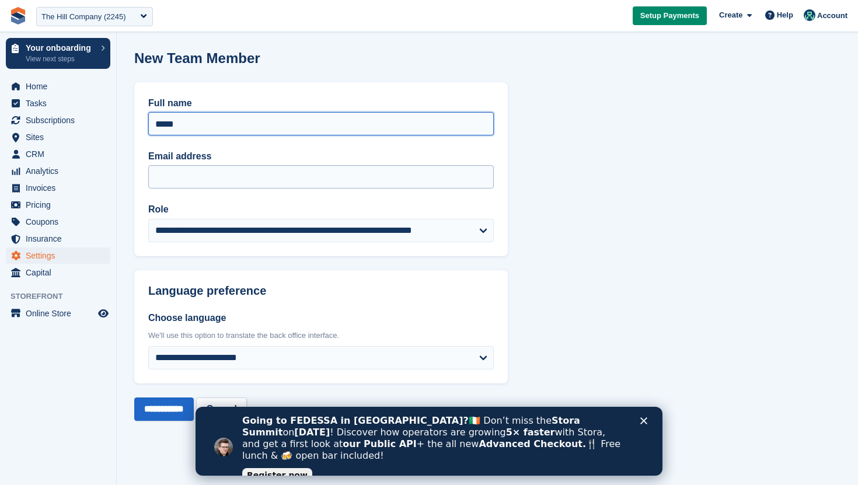
type input "*****"
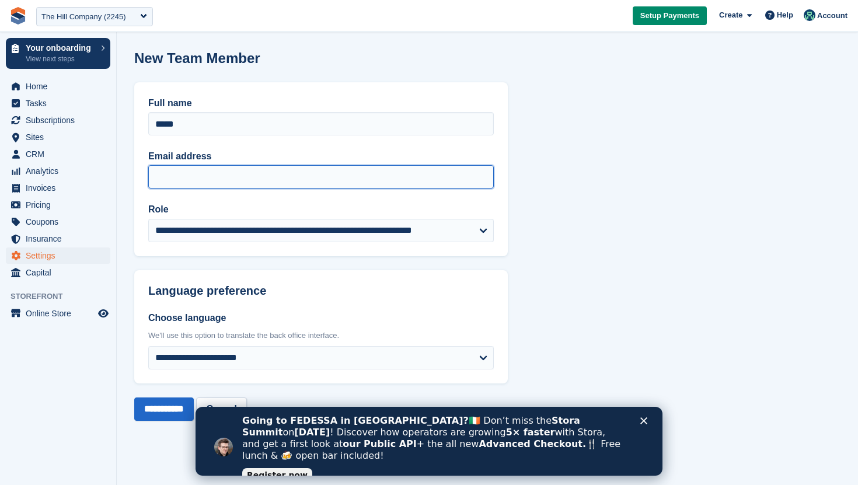
click at [330, 181] on input "Email address" at bounding box center [321, 176] width 346 height 23
paste input "**********"
type input "**********"
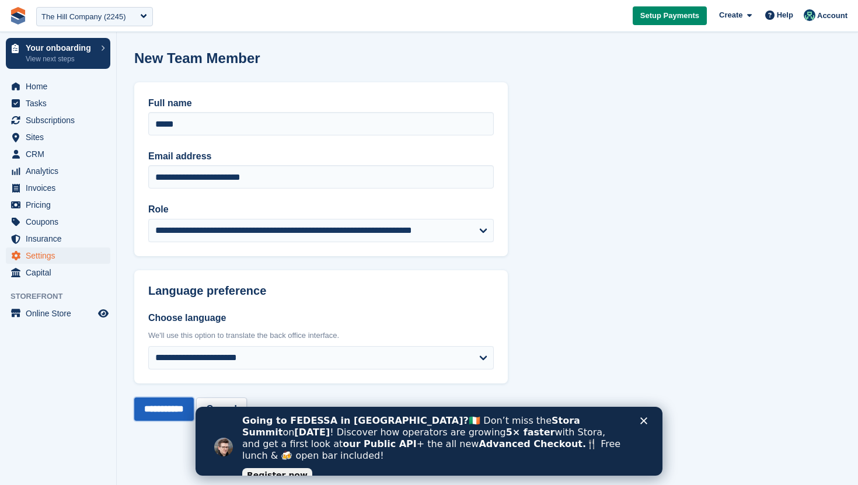
click at [175, 419] on input "**********" at bounding box center [164, 409] width 60 height 23
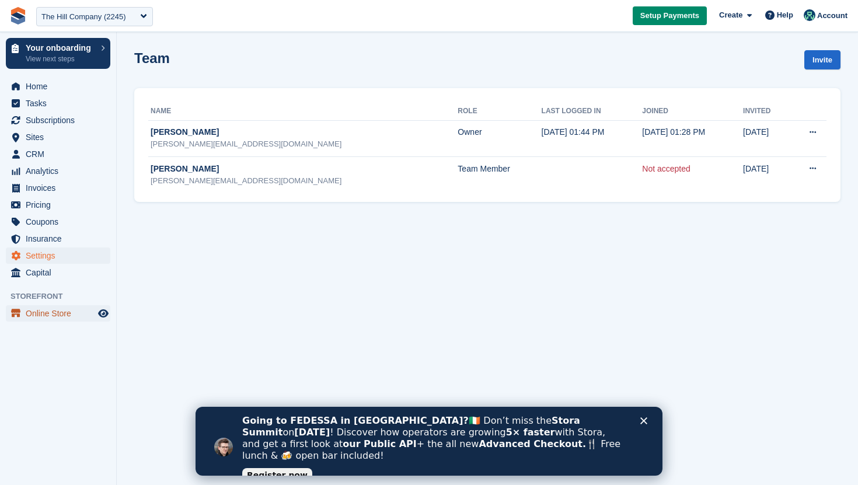
click at [45, 310] on span "Online Store" at bounding box center [61, 313] width 70 height 16
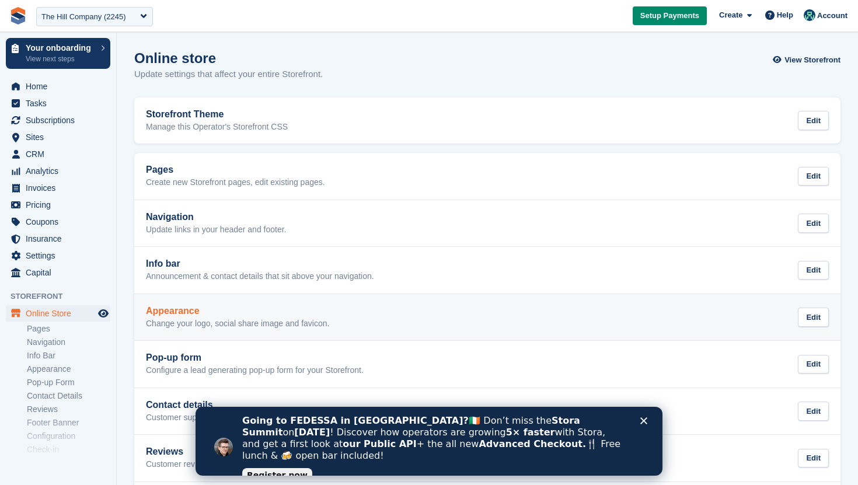
click at [178, 328] on p "Change your logo, social share image and favicon." at bounding box center [237, 324] width 183 height 11
